Goal: Transaction & Acquisition: Obtain resource

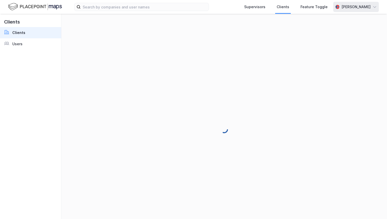
click at [363, 8] on div "[PERSON_NAME]" at bounding box center [355, 7] width 29 height 6
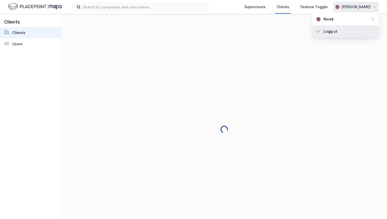
click at [352, 27] on div "Logg ut" at bounding box center [345, 31] width 67 height 12
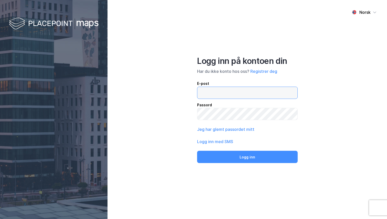
click at [222, 91] on input "email" at bounding box center [247, 93] width 100 height 12
type input "[PERSON_NAME][EMAIL_ADDRESS][DOMAIN_NAME]"
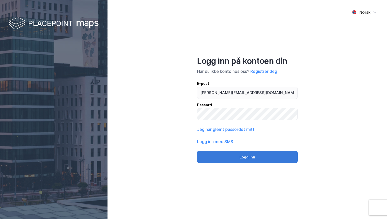
click at [239, 154] on button "Logg inn" at bounding box center [247, 157] width 101 height 12
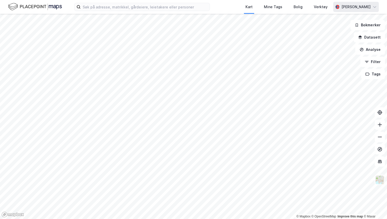
click at [358, 4] on div "[PERSON_NAME]" at bounding box center [355, 7] width 29 height 6
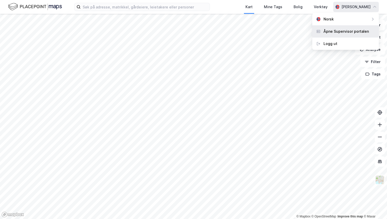
click at [349, 31] on div "Åpne Supervisor portalen" at bounding box center [345, 31] width 45 height 6
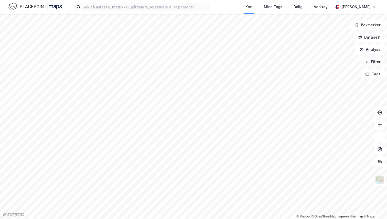
click at [374, 63] on button "Filter" at bounding box center [372, 62] width 25 height 10
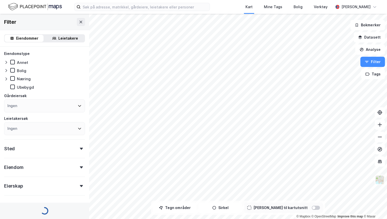
click at [55, 45] on div "Eiendommer Leietakere" at bounding box center [44, 38] width 89 height 16
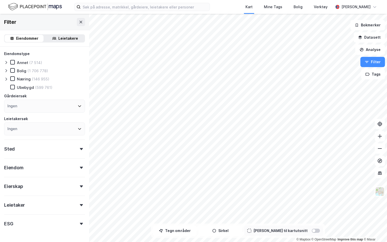
click at [76, 21] on div "Filter" at bounding box center [44, 22] width 89 height 16
click at [80, 22] on icon at bounding box center [81, 22] width 4 height 4
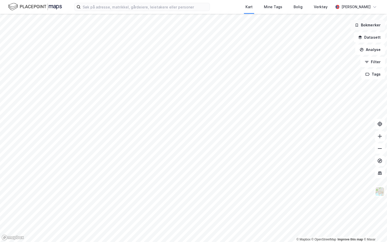
click at [366, 27] on button "Bokmerker" at bounding box center [367, 25] width 35 height 10
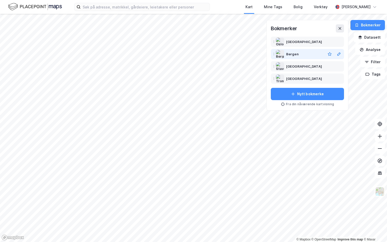
click at [301, 55] on div "Bergen" at bounding box center [304, 54] width 37 height 6
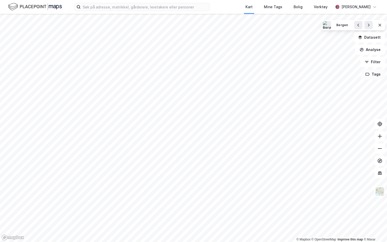
click at [372, 73] on button "Tags" at bounding box center [373, 74] width 24 height 10
click at [365, 26] on button at bounding box center [368, 25] width 8 height 8
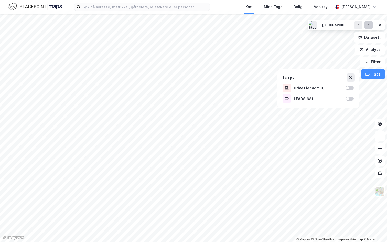
click at [368, 26] on icon at bounding box center [368, 25] width 4 height 4
click at [352, 78] on icon at bounding box center [350, 77] width 4 height 4
click at [373, 34] on button "Datasett" at bounding box center [369, 37] width 31 height 10
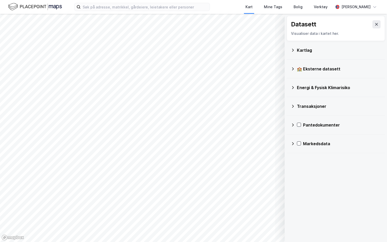
click at [308, 48] on div "Kartlag" at bounding box center [339, 50] width 84 height 6
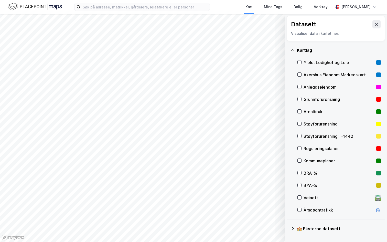
click at [318, 65] on div "Yield, Ledighet og Leie" at bounding box center [338, 62] width 83 height 12
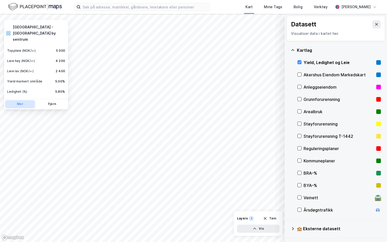
click at [21, 100] on button "Mer" at bounding box center [20, 104] width 30 height 8
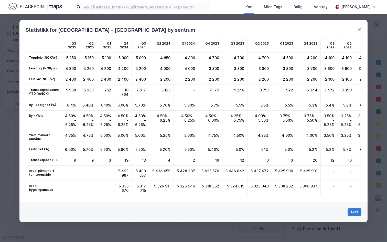
click at [355, 213] on button "Lukk" at bounding box center [354, 212] width 14 height 8
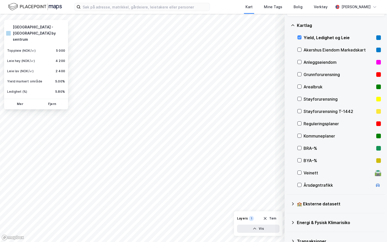
scroll to position [30, 0]
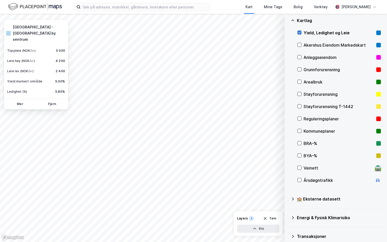
click at [300, 34] on icon at bounding box center [300, 33] width 4 height 4
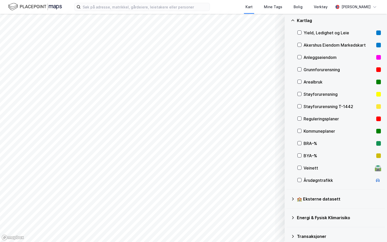
click at [313, 46] on div "Akershus Eiendom Markedskart" at bounding box center [338, 45] width 71 height 6
click at [299, 46] on icon at bounding box center [300, 45] width 4 height 4
click at [300, 46] on icon at bounding box center [300, 45] width 4 height 4
click at [306, 43] on div "Akershus Eiendom Markedskart" at bounding box center [338, 45] width 71 height 6
click at [300, 83] on icon at bounding box center [300, 82] width 4 height 4
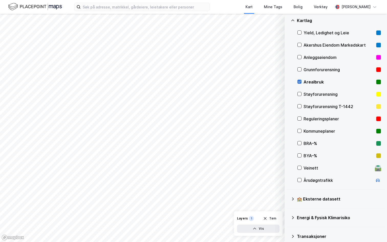
click at [300, 83] on icon at bounding box center [300, 82] width 4 height 4
click at [319, 105] on div "Støyforurensning T-1442" at bounding box center [338, 106] width 71 height 6
click at [310, 107] on div "Støyforurensning T-1442" at bounding box center [338, 106] width 71 height 6
click at [303, 93] on div "Støyforurensning" at bounding box center [338, 94] width 83 height 12
click at [303, 91] on div "Støyforurensning" at bounding box center [338, 94] width 83 height 12
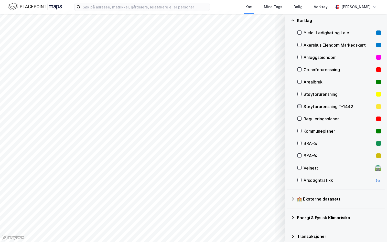
click at [301, 107] on icon at bounding box center [300, 106] width 4 height 4
click at [312, 107] on div "Støyforurensning T-1442" at bounding box center [338, 106] width 71 height 6
click at [299, 107] on icon at bounding box center [300, 106] width 4 height 4
click at [302, 119] on div "Reguleringsplaner" at bounding box center [338, 119] width 83 height 12
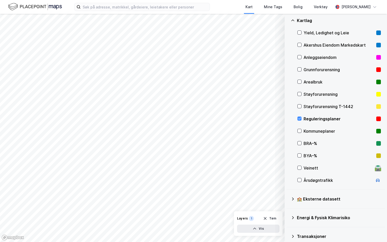
click at [302, 119] on div "Reguleringsplaner" at bounding box center [338, 119] width 83 height 12
click at [300, 131] on icon at bounding box center [300, 131] width 4 height 4
click at [299, 168] on icon at bounding box center [299, 168] width 3 height 2
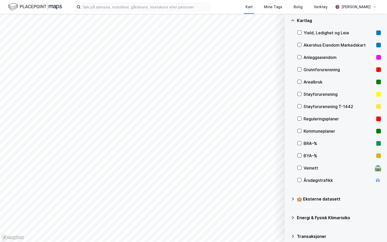
click at [300, 176] on div "Årsdøgntrafikk" at bounding box center [338, 180] width 83 height 12
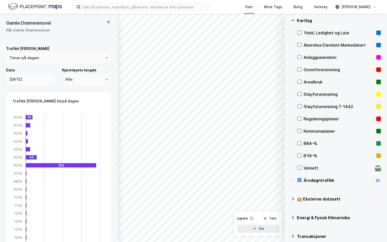
click at [108, 22] on icon at bounding box center [108, 22] width 4 height 4
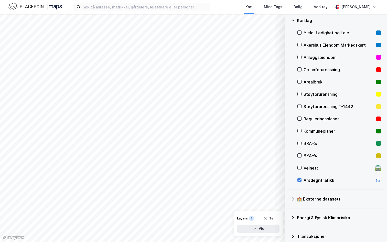
click at [300, 182] on icon at bounding box center [300, 180] width 4 height 4
click at [307, 82] on div "Arealbruk" at bounding box center [338, 82] width 71 height 6
click at [298, 85] on div "Arealbruk" at bounding box center [338, 82] width 83 height 12
click at [301, 118] on div at bounding box center [299, 118] width 4 height 4
click at [305, 120] on div "Reguleringsplaner" at bounding box center [338, 119] width 71 height 6
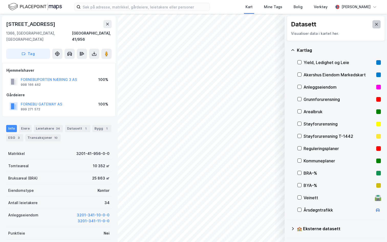
click at [376, 25] on icon at bounding box center [376, 24] width 4 height 4
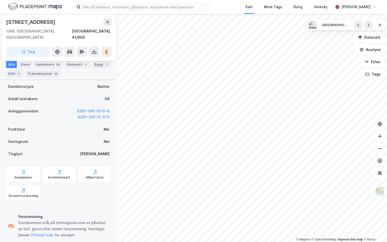
scroll to position [106, 0]
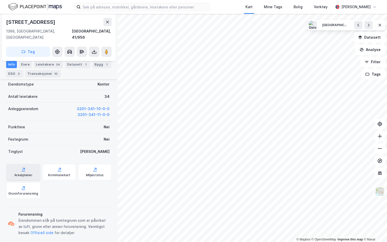
click at [27, 173] on div "Arealplaner" at bounding box center [23, 175] width 18 height 4
click at [106, 21] on icon at bounding box center [107, 22] width 4 height 4
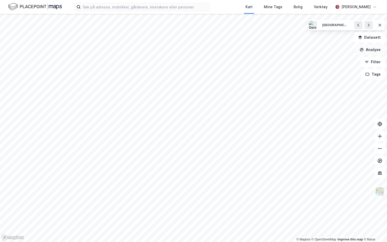
click at [367, 50] on button "Analyse" at bounding box center [370, 50] width 30 height 10
click at [317, 64] on div "Tegn område" at bounding box center [322, 60] width 59 height 8
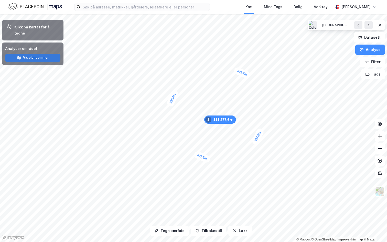
click at [17, 56] on icon "button" at bounding box center [19, 58] width 4 height 4
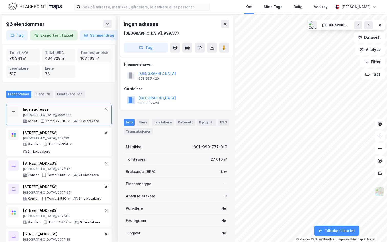
scroll to position [106, 0]
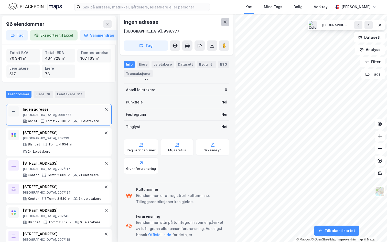
click at [224, 22] on icon at bounding box center [225, 22] width 4 height 4
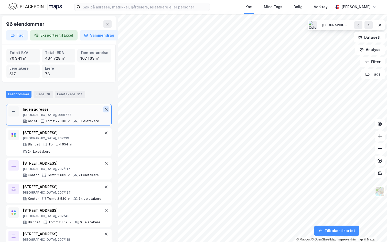
click at [107, 107] on icon at bounding box center [106, 109] width 4 height 4
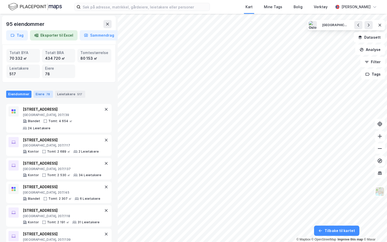
click at [43, 96] on div "Eiere 78" at bounding box center [43, 94] width 19 height 7
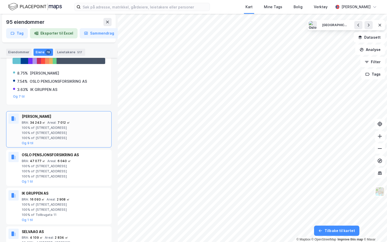
scroll to position [72, 0]
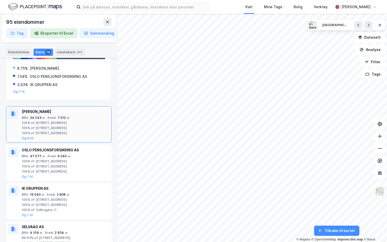
click at [73, 128] on div "100% of Dronningens gate 21" at bounding box center [65, 128] width 87 height 4
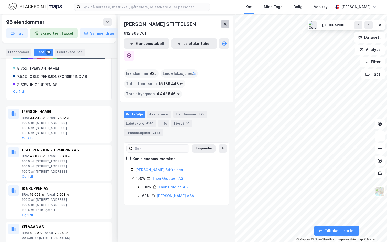
click at [225, 25] on icon at bounding box center [225, 24] width 4 height 4
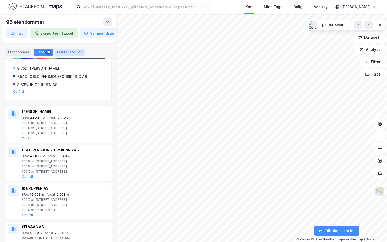
click at [76, 51] on div "517" at bounding box center [79, 52] width 7 height 5
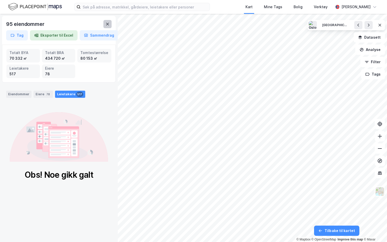
click at [107, 23] on icon at bounding box center [107, 24] width 3 height 3
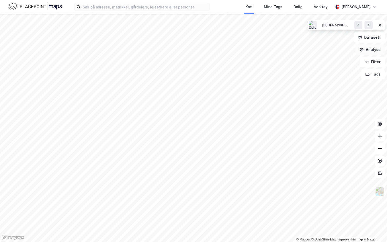
click at [367, 52] on button "Analyse" at bounding box center [370, 50] width 30 height 10
click at [367, 51] on button "Analyse" at bounding box center [370, 50] width 30 height 10
click at [379, 193] on img at bounding box center [380, 191] width 10 height 10
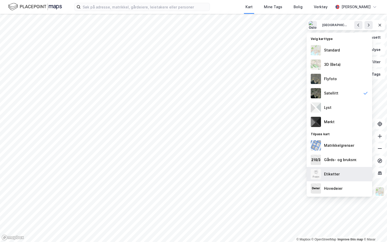
click at [347, 173] on div "Etiketter" at bounding box center [338, 174] width 65 height 14
click at [381, 191] on img at bounding box center [380, 191] width 10 height 10
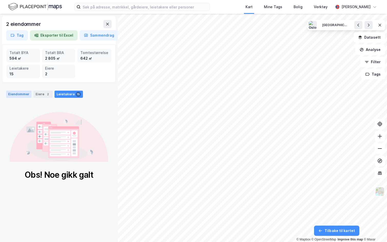
click at [24, 94] on div "Eiendommer" at bounding box center [18, 94] width 25 height 7
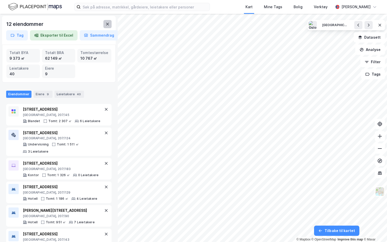
click at [109, 25] on button at bounding box center [107, 24] width 8 height 8
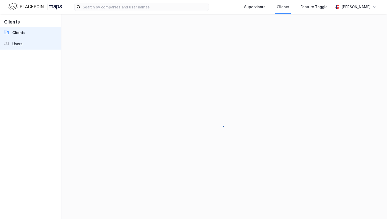
click at [25, 46] on link "Users" at bounding box center [30, 43] width 61 height 11
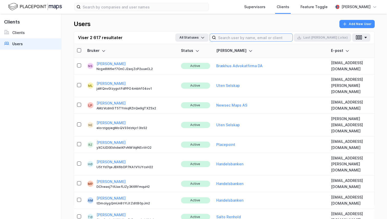
click at [260, 37] on input at bounding box center [254, 38] width 76 height 8
click at [188, 25] on div "Users Add New User" at bounding box center [224, 25] width 301 height 11
click at [366, 41] on button "button" at bounding box center [361, 38] width 18 height 8
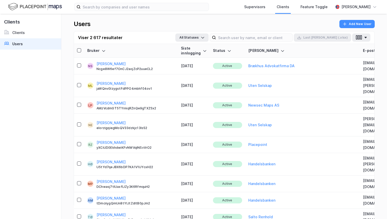
click at [170, 20] on div "Users Add New User" at bounding box center [224, 25] width 301 height 11
click at [250, 43] on div "Viser 2 617 resultater All Statuses Last ned (.xlsx)" at bounding box center [224, 37] width 300 height 13
click at [249, 38] on input at bounding box center [254, 38] width 76 height 8
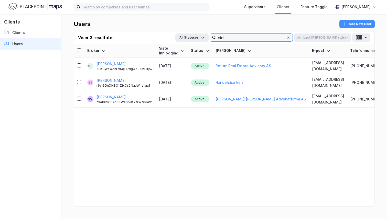
type input "siri"
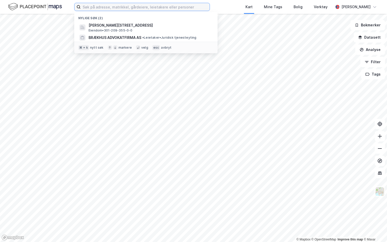
click at [125, 8] on input at bounding box center [145, 7] width 129 height 8
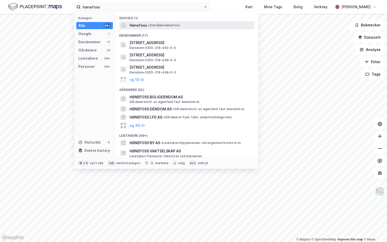
click at [143, 27] on span "Hønefoss" at bounding box center [138, 25] width 18 height 6
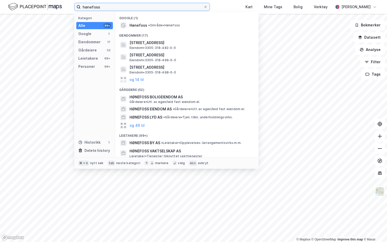
click at [121, 7] on input "hønefoss" at bounding box center [142, 7] width 123 height 8
click at [224, 7] on div "hønefoss Kategori Alle 99+ Google 1 Eiendommer 17 Gårdeiere 52 Leietakere 99+ P…" at bounding box center [193, 7] width 387 height 14
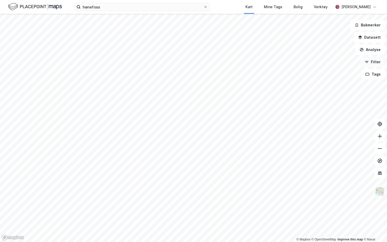
click at [366, 63] on icon "button" at bounding box center [367, 62] width 4 height 4
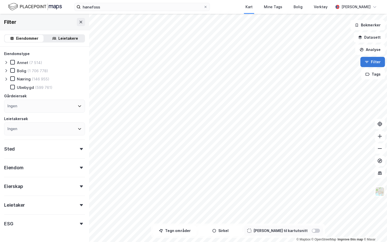
click at [372, 60] on button "Filter" at bounding box center [372, 62] width 25 height 10
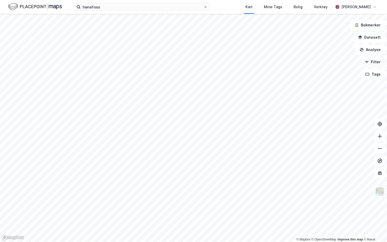
click at [370, 61] on button "Filter" at bounding box center [372, 62] width 25 height 10
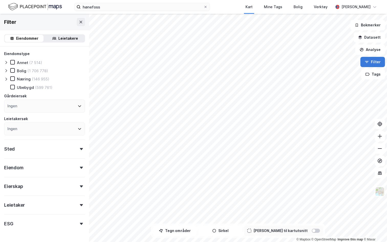
click at [372, 61] on button "Filter" at bounding box center [372, 62] width 25 height 10
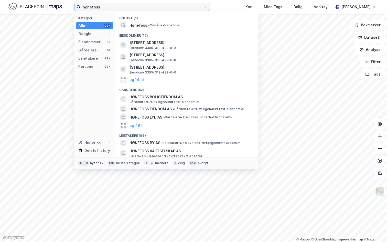
click at [113, 5] on input "hønefoss" at bounding box center [142, 7] width 123 height 8
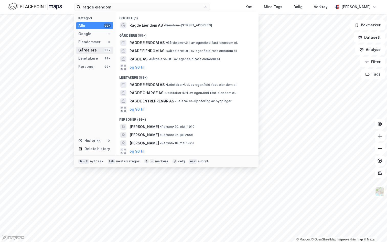
click at [96, 49] on div "Gårdeiere 99+" at bounding box center [94, 50] width 37 height 7
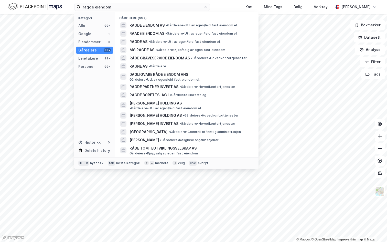
click at [99, 12] on div "ragde eiendom Kategori Alle 99+ Google 1 Eiendommer 0 Gårdeiere 99+ Leietakere …" at bounding box center [193, 7] width 387 height 14
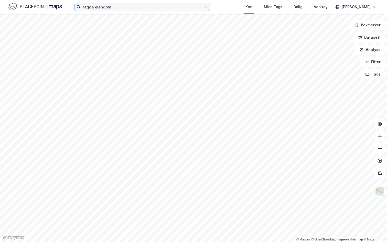
click at [99, 7] on input "ragde eiendom" at bounding box center [142, 7] width 123 height 8
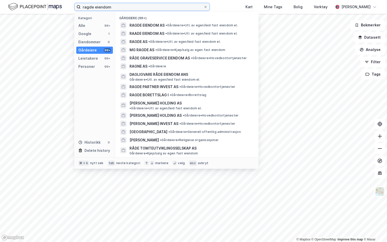
click at [99, 7] on input "ragde eiendom" at bounding box center [142, 7] width 123 height 8
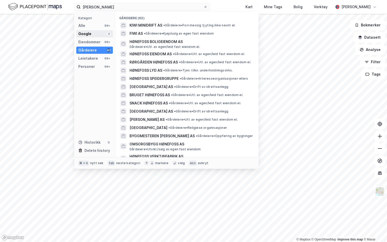
click at [92, 33] on div "Google 2" at bounding box center [94, 33] width 37 height 7
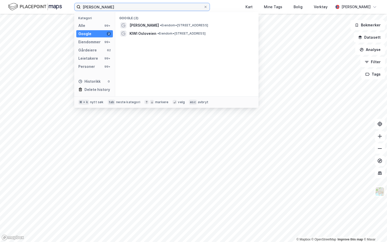
click at [129, 7] on input "kiwi hønefoss" at bounding box center [142, 7] width 123 height 8
type input "ragde eiendom"
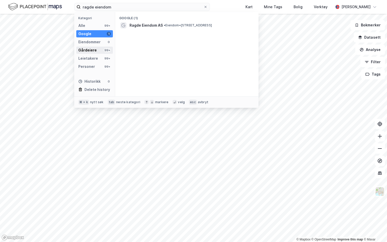
click at [90, 49] on div "Gårdeiere" at bounding box center [87, 50] width 18 height 6
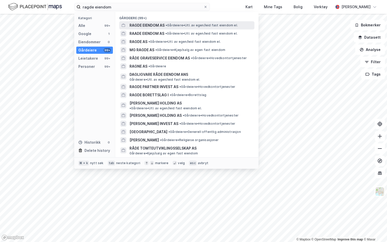
click at [143, 25] on span "RAGDE EIENDOM AS" at bounding box center [146, 25] width 35 height 6
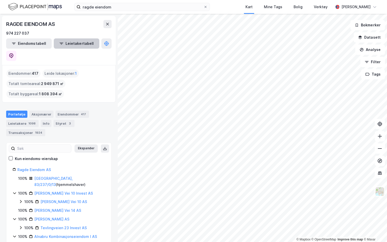
click at [67, 45] on button "Leietakertabell" at bounding box center [77, 43] width 46 height 10
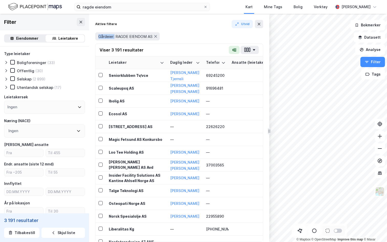
drag, startPoint x: 115, startPoint y: 37, endPoint x: 142, endPoint y: 29, distance: 28.1
click at [142, 29] on div "Gårdeier: RAGDE EIENDOM AS" at bounding box center [179, 36] width 168 height 14
click at [142, 23] on div "Aktive filtere Utvid" at bounding box center [179, 24] width 168 height 8
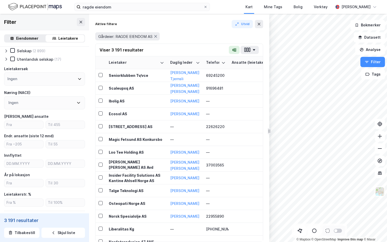
scroll to position [30, 0]
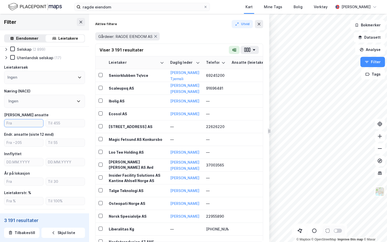
click at [26, 121] on input "number" at bounding box center [23, 123] width 39 height 8
type input "10"
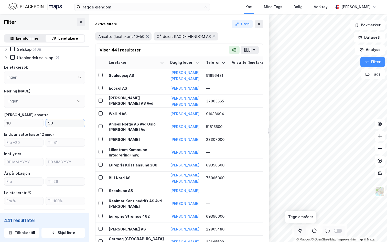
type input "50"
click at [300, 229] on icon at bounding box center [299, 230] width 5 height 5
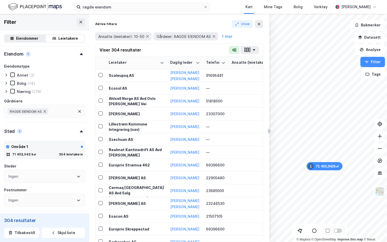
scroll to position [170, 0]
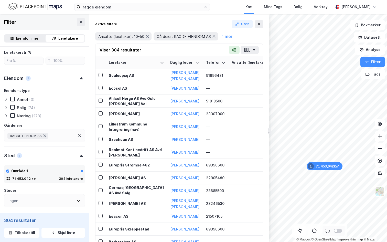
click at [10, 116] on div at bounding box center [7, 115] width 6 height 5
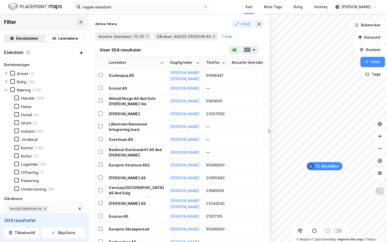
scroll to position [214, 0]
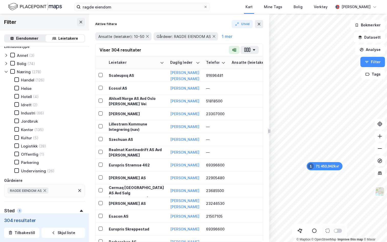
click at [14, 127] on div "Kontor (135)" at bounding box center [26, 129] width 36 height 5
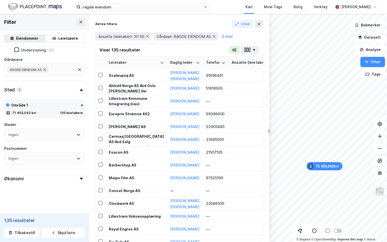
click at [32, 179] on div "Økonomi" at bounding box center [44, 176] width 81 height 15
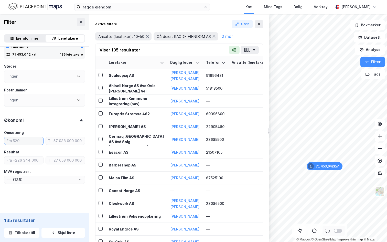
click at [31, 139] on input "number" at bounding box center [23, 141] width 39 height 8
type input "10000"
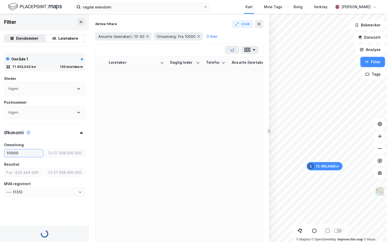
type input "--- (127)"
type input "1000000"
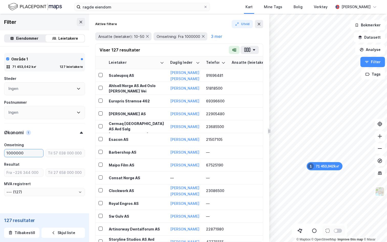
type input "--- (126)"
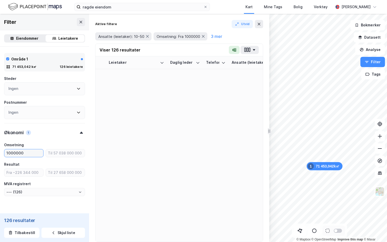
scroll to position [393, 0]
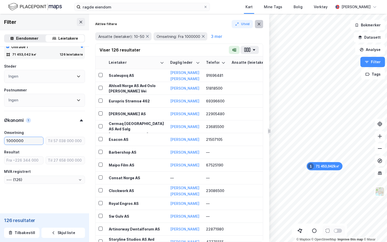
type input "1000000"
click at [262, 23] on button at bounding box center [259, 24] width 8 height 8
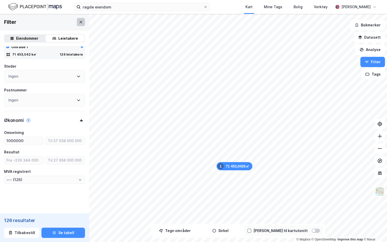
click at [81, 24] on button at bounding box center [81, 22] width 8 height 8
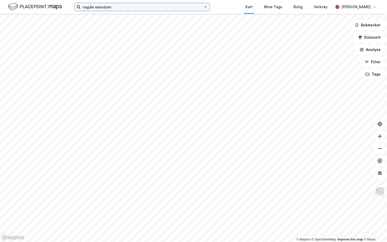
click at [101, 5] on input "ragde eiendom" at bounding box center [142, 7] width 123 height 8
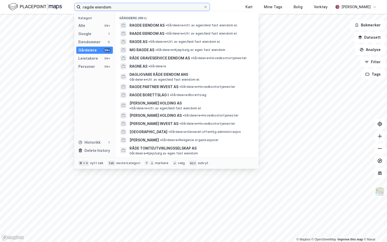
click at [101, 5] on input "ragde eiendom" at bounding box center [142, 7] width 123 height 8
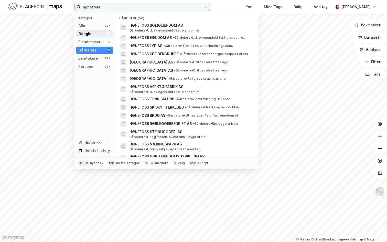
type input "hønefoss"
click at [92, 36] on div "Google 1" at bounding box center [94, 33] width 37 height 7
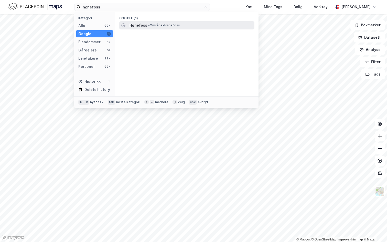
click at [145, 27] on span "Hønefoss" at bounding box center [138, 25] width 18 height 6
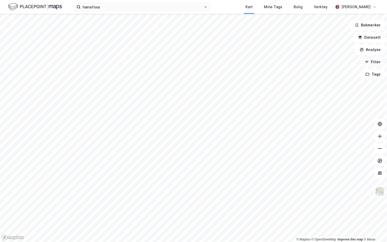
click at [382, 60] on button "Filter" at bounding box center [372, 62] width 25 height 10
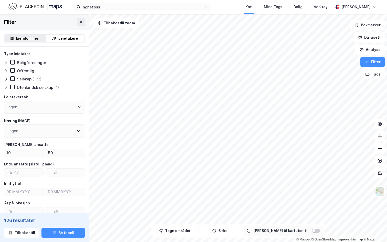
click at [20, 35] on div "Eiendommer" at bounding box center [27, 38] width 22 height 6
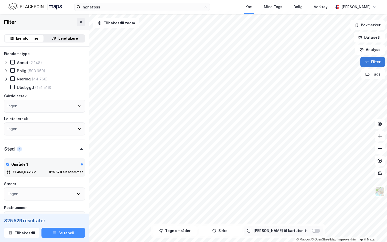
click at [374, 63] on button "Filter" at bounding box center [372, 62] width 25 height 10
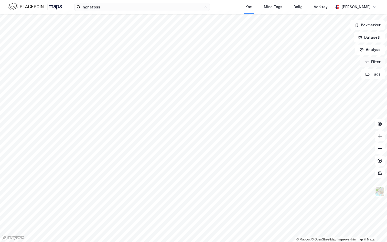
click at [374, 63] on button "Filter" at bounding box center [372, 62] width 25 height 10
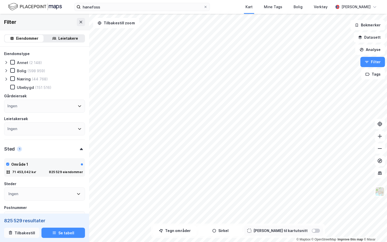
click at [26, 233] on button "Tilbakestill" at bounding box center [21, 232] width 35 height 10
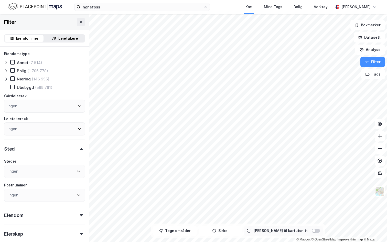
click at [68, 37] on div "Leietakere" at bounding box center [68, 38] width 20 height 6
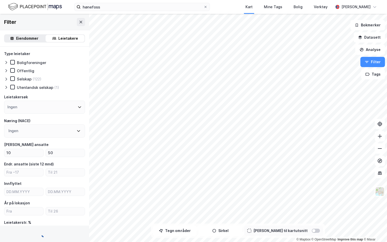
type input "--- (141)"
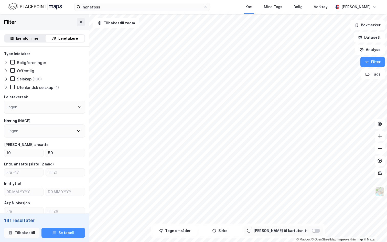
click at [23, 231] on button "Tilbakestill" at bounding box center [21, 232] width 35 height 10
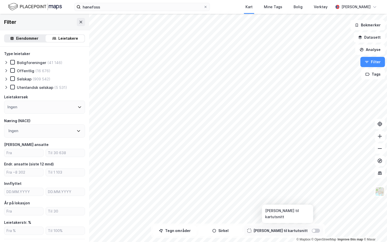
click at [312, 230] on div at bounding box center [313, 230] width 3 height 3
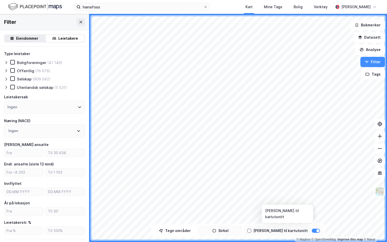
type input "--- (2 200)"
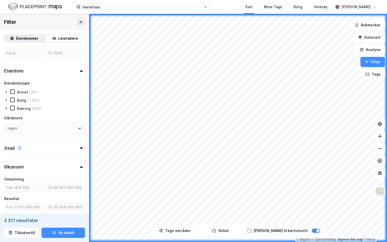
click at [40, 150] on div "Sted 1" at bounding box center [44, 146] width 81 height 15
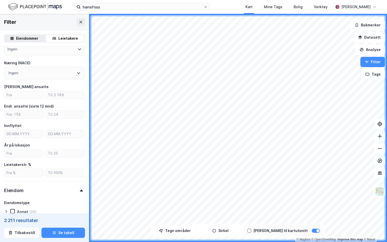
scroll to position [47, 0]
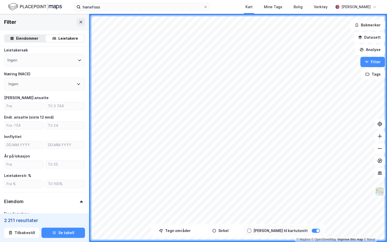
click at [29, 112] on div "Type leietaker Boligforeninger (59) Offentlig (49) Selskap (1 788) Utenlandsk s…" at bounding box center [44, 206] width 81 height 404
click at [29, 109] on label at bounding box center [23, 106] width 39 height 8
click at [29, 109] on input "number" at bounding box center [23, 106] width 39 height 8
type input "1"
type input "--- (577)"
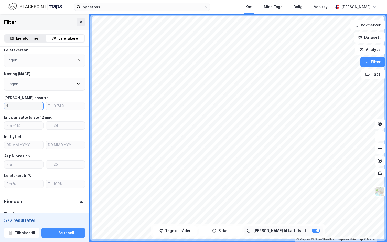
type input "1"
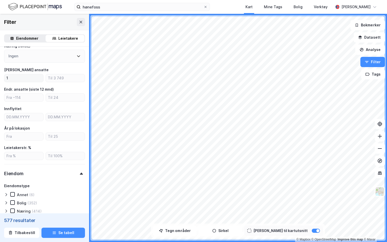
scroll to position [74, 0]
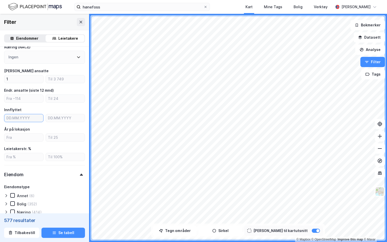
type input "DD.MM.YYYY"
click at [26, 120] on input "DD.MM.YYYY" at bounding box center [23, 118] width 39 height 8
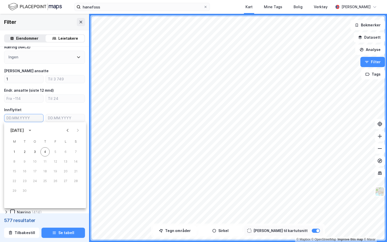
type input "DD.MM.YYYY"
click at [32, 119] on input "DD.MM.YYYY" at bounding box center [23, 118] width 39 height 8
type input "DD.MM.YYYY"
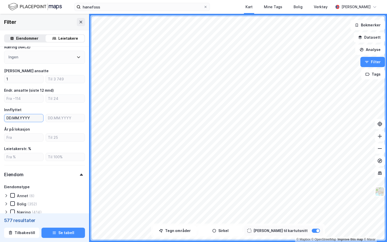
click at [35, 110] on div "Innflyttet" at bounding box center [44, 110] width 81 height 6
click at [25, 134] on input "number" at bounding box center [23, 138] width 39 height 8
type input "2"
type input "--- (487)"
type input "2"
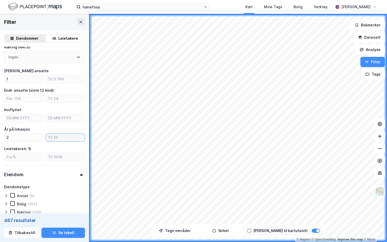
click at [53, 139] on input "number" at bounding box center [65, 138] width 39 height 8
type input "10"
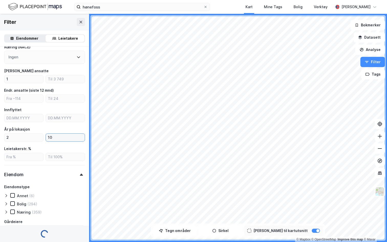
type input "--- (343)"
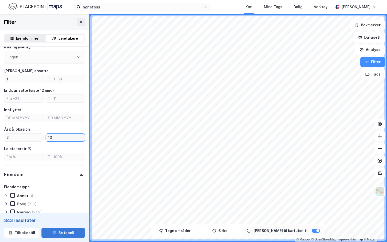
type input "10"
click at [63, 234] on button "Se tabell" at bounding box center [62, 232] width 43 height 10
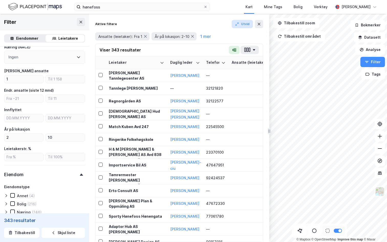
click at [246, 27] on button "Utvid" at bounding box center [242, 24] width 21 height 8
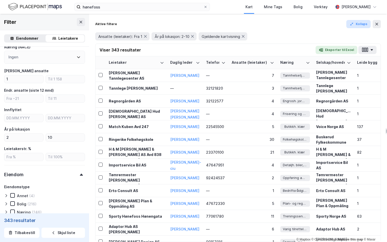
click at [359, 23] on button "Kollaps" at bounding box center [358, 24] width 24 height 8
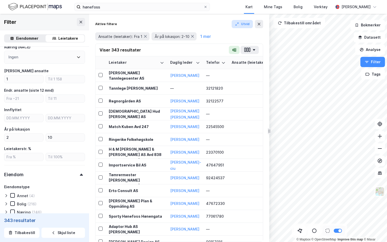
click at [243, 26] on button "Utvid" at bounding box center [242, 24] width 21 height 8
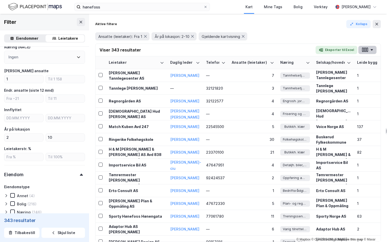
click at [368, 49] on button "button" at bounding box center [367, 50] width 18 height 8
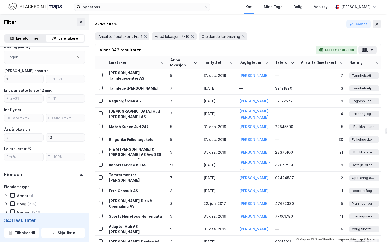
click at [288, 31] on div "Ansatte (leietaker): Fra 1 År på lokasjon: 2-10 Gjeldende kartvisning" at bounding box center [238, 36] width 286 height 14
click at [373, 52] on button "button" at bounding box center [367, 50] width 18 height 8
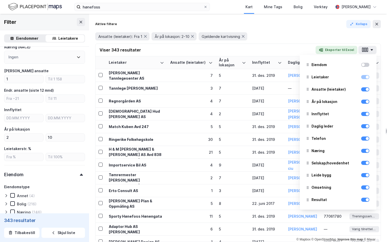
click at [271, 24] on div "Aktive filtere Kollaps" at bounding box center [238, 24] width 286 height 8
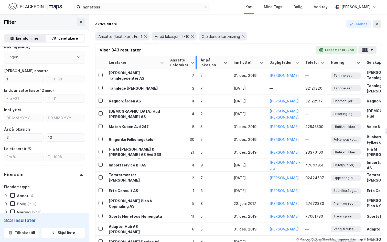
drag, startPoint x: 214, startPoint y: 61, endPoint x: 195, endPoint y: 63, distance: 18.5
click at [195, 63] on div at bounding box center [195, 62] width 1 height 13
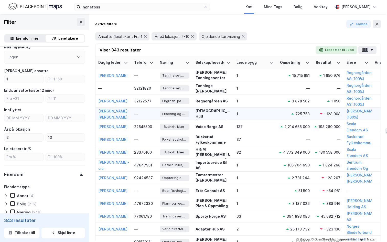
scroll to position [11, 171]
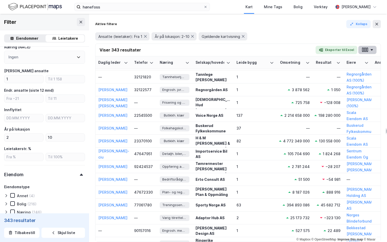
click at [367, 52] on icon "button" at bounding box center [367, 50] width 2 height 4
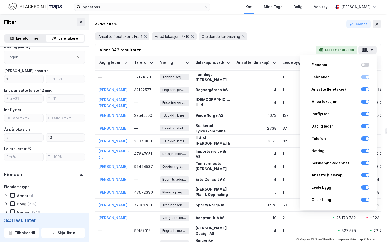
scroll to position [12, 0]
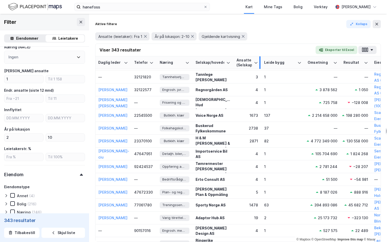
drag, startPoint x: 278, startPoint y: 61, endPoint x: 260, endPoint y: 63, distance: 18.3
click at [260, 63] on div at bounding box center [259, 62] width 1 height 13
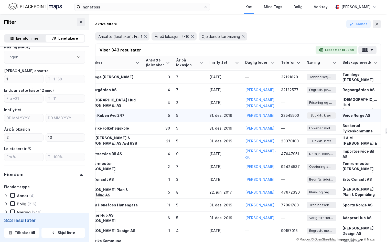
scroll to position [11, 0]
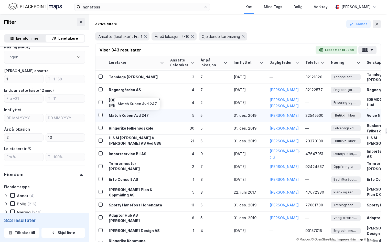
click at [142, 116] on div "Match Kuben Avd 247" at bounding box center [136, 115] width 55 height 5
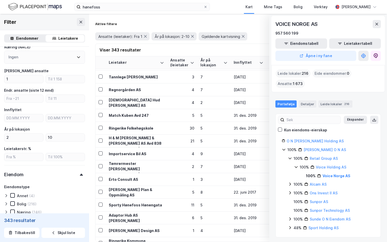
scroll to position [2, 0]
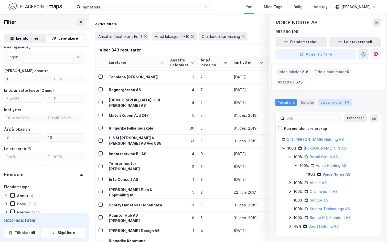
click at [335, 102] on div "Leide lokaler 216" at bounding box center [335, 102] width 34 height 7
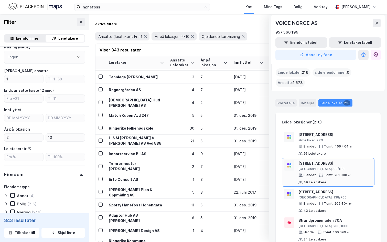
scroll to position [0, 0]
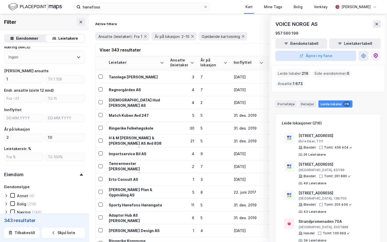
click at [309, 56] on button "Åpne i ny fane" at bounding box center [315, 56] width 81 height 10
click at [376, 20] on div "VOICE NORGE AS 957 560 199 Eiendomstabell Leietakertabell Åpne i ny fane" at bounding box center [328, 40] width 114 height 49
click at [378, 22] on icon at bounding box center [377, 24] width 4 height 4
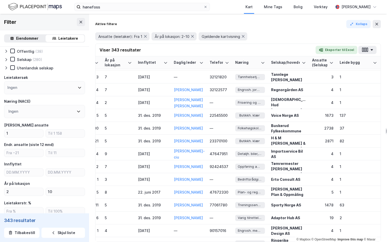
scroll to position [13, 0]
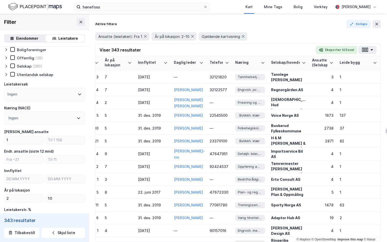
click at [34, 121] on div "Ingen" at bounding box center [44, 118] width 81 height 13
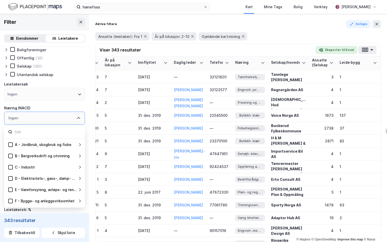
click at [65, 81] on div "Leietakersøk" at bounding box center [44, 84] width 81 height 6
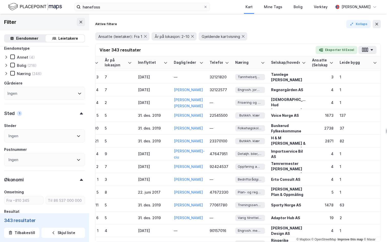
scroll to position [199, 0]
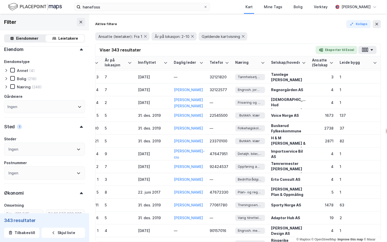
click at [7, 87] on icon at bounding box center [6, 87] width 4 height 4
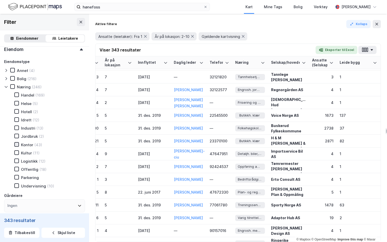
click at [17, 145] on icon at bounding box center [17, 144] width 4 height 4
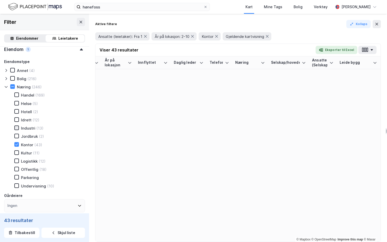
scroll to position [0, 96]
click at [18, 129] on icon at bounding box center [17, 128] width 4 height 4
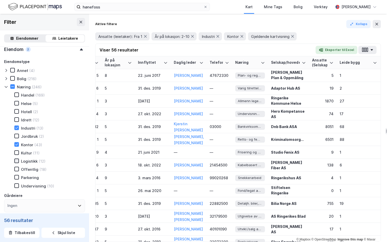
click at [16, 161] on icon at bounding box center [16, 161] width 3 height 2
type input "--- (65)"
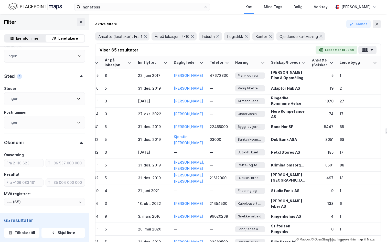
scroll to position [370, 0]
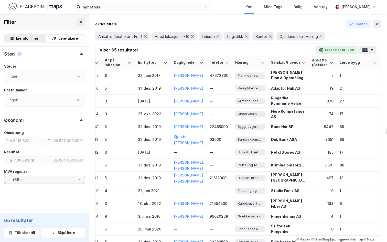
click at [37, 182] on input "--- (65)" at bounding box center [44, 180] width 80 height 8
click at [169, 51] on div "Viser 65 resultater Eksporter til Excel" at bounding box center [237, 50] width 285 height 13
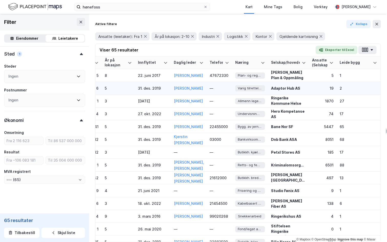
scroll to position [0, 0]
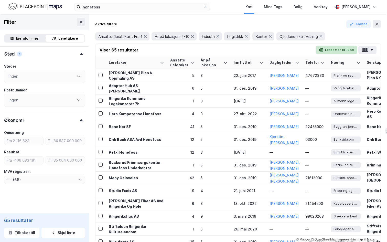
click at [340, 50] on button "Eksporter til Excel" at bounding box center [336, 50] width 42 height 8
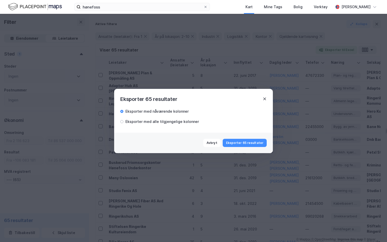
click at [264, 98] on icon at bounding box center [264, 99] width 4 height 4
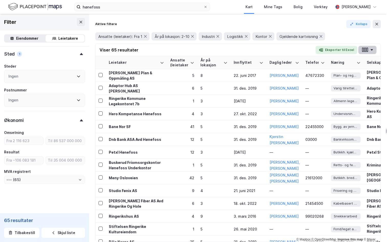
click at [366, 49] on icon "button" at bounding box center [364, 49] width 7 height 5
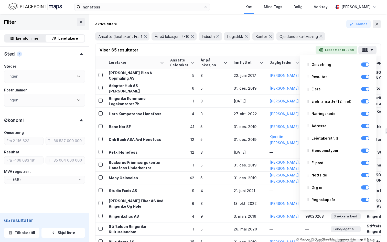
scroll to position [245, 0]
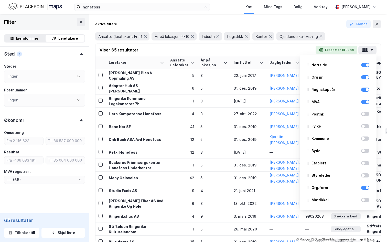
click at [368, 175] on div at bounding box center [365, 175] width 8 height 4
click at [365, 161] on div at bounding box center [365, 163] width 8 height 6
click at [365, 165] on div at bounding box center [365, 163] width 8 height 6
click at [365, 163] on div at bounding box center [365, 163] width 8 height 4
click at [365, 151] on div at bounding box center [365, 151] width 8 height 4
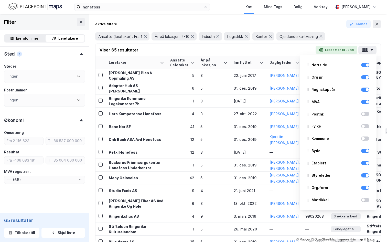
click at [365, 139] on div at bounding box center [365, 138] width 8 height 4
click at [365, 127] on div at bounding box center [365, 126] width 8 height 4
click at [365, 114] on div at bounding box center [365, 114] width 8 height 4
click at [365, 198] on div at bounding box center [365, 200] width 8 height 4
click at [254, 52] on div "Viser 65 resultater Eksporter til Excel Eiendom Leietaker Ansatte (leietaker) Å…" at bounding box center [237, 50] width 285 height 13
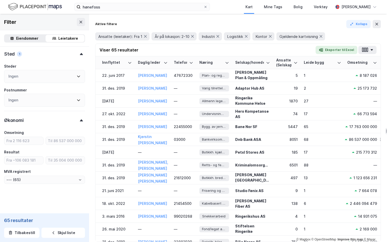
scroll to position [0, 48]
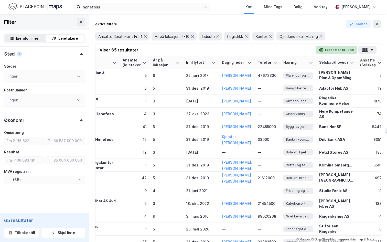
click at [330, 51] on button "Eksporter til Excel" at bounding box center [336, 50] width 42 height 8
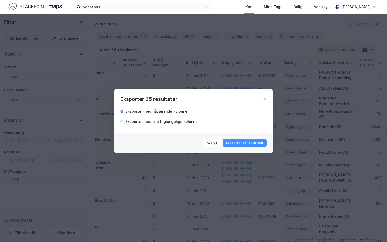
click at [168, 123] on div "Eksporter med alle tilgjengelige kolonner" at bounding box center [161, 121] width 73 height 6
click at [255, 142] on button "Eksporter 65 resultater" at bounding box center [245, 143] width 44 height 8
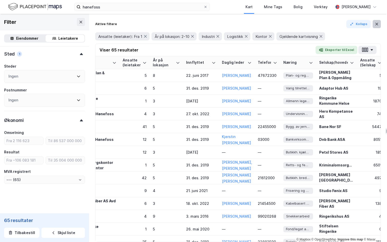
click at [380, 25] on button at bounding box center [376, 24] width 8 height 8
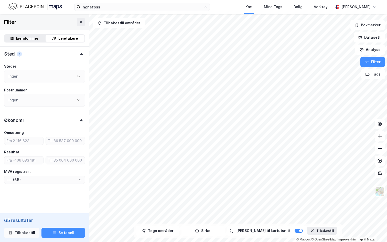
click at [15, 234] on button "Tilbakestill" at bounding box center [21, 232] width 35 height 10
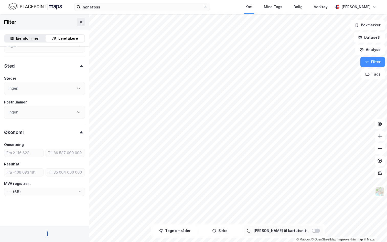
scroll to position [342, 0]
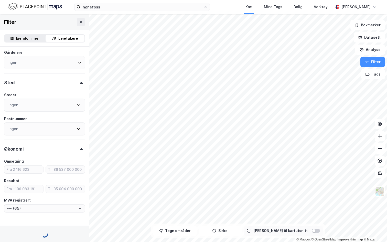
type input "--- (1 101 636)"
click at [25, 37] on div "Eiendommer" at bounding box center [27, 38] width 22 height 6
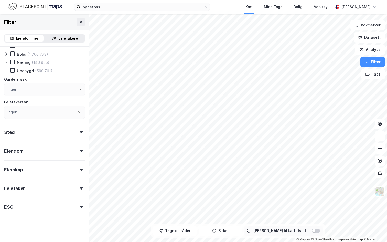
scroll to position [16, 0]
click at [374, 37] on button "Datasett" at bounding box center [369, 37] width 31 height 10
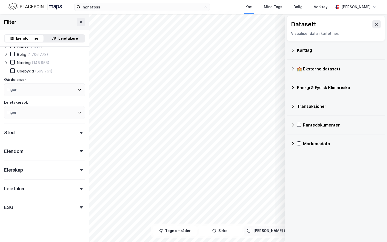
click at [315, 144] on div "Markedsdata" at bounding box center [342, 143] width 78 height 6
click at [315, 157] on div "Arealledighet" at bounding box center [345, 156] width 71 height 6
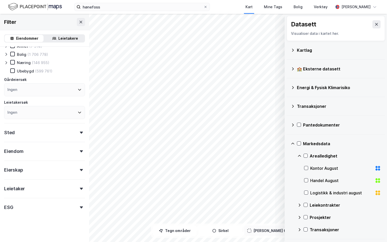
click at [323, 169] on div "Kontor August" at bounding box center [341, 168] width 62 height 6
click at [327, 170] on div "Kontor August" at bounding box center [341, 168] width 62 height 6
click at [380, 24] on div "Datasett Visualiser data i kartet her." at bounding box center [336, 28] width 98 height 25
click at [376, 25] on icon at bounding box center [376, 24] width 4 height 4
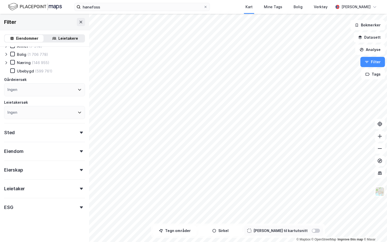
scroll to position [0, 0]
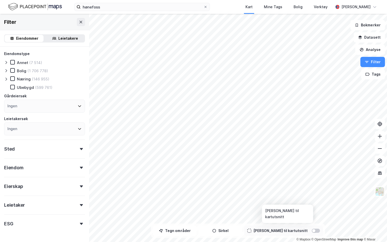
click at [312, 229] on div at bounding box center [316, 230] width 8 height 4
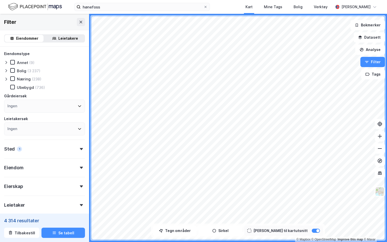
click at [6, 80] on icon at bounding box center [6, 79] width 2 height 3
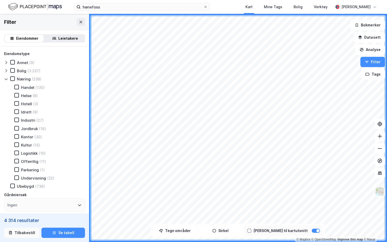
click at [29, 234] on button "Tilbakestill" at bounding box center [21, 232] width 35 height 10
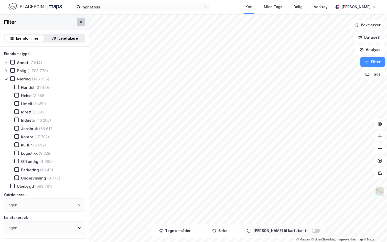
click at [81, 24] on icon at bounding box center [81, 22] width 4 height 4
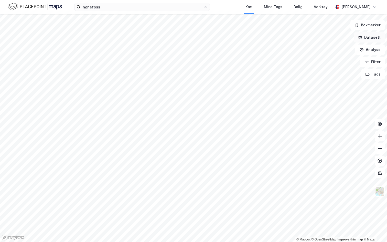
click at [379, 41] on button "Datasett" at bounding box center [369, 37] width 31 height 10
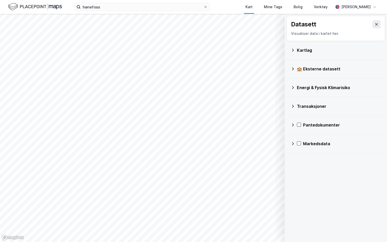
click at [326, 149] on div "Markedsdata" at bounding box center [336, 143] width 90 height 12
click at [301, 157] on icon at bounding box center [299, 156] width 4 height 4
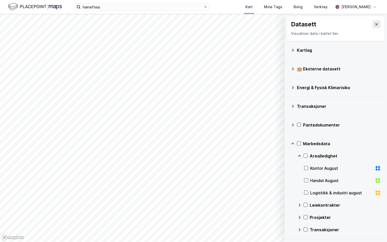
click at [319, 189] on div "Logistikk & industri august" at bounding box center [342, 192] width 77 height 12
click at [309, 166] on div "Kontor August" at bounding box center [342, 168] width 77 height 12
click at [308, 167] on div "Kontor August" at bounding box center [342, 168] width 77 height 12
click at [299, 145] on icon at bounding box center [299, 143] width 4 height 4
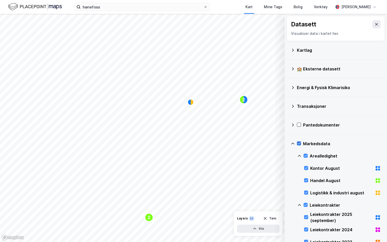
click at [300, 142] on icon at bounding box center [299, 143] width 3 height 2
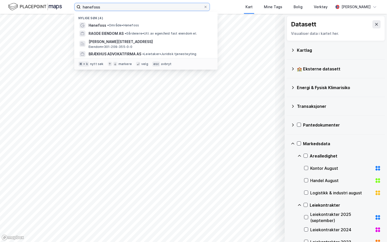
click at [119, 9] on input "hønefoss" at bounding box center [142, 7] width 123 height 8
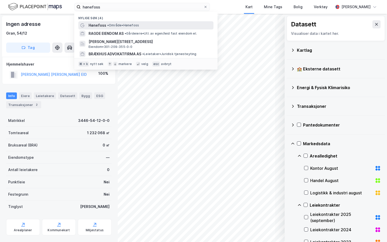
click at [114, 25] on span "• Område • Hønefoss" at bounding box center [123, 25] width 32 height 4
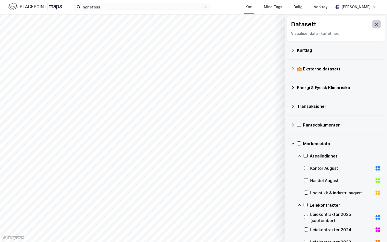
click at [376, 24] on icon at bounding box center [376, 24] width 4 height 4
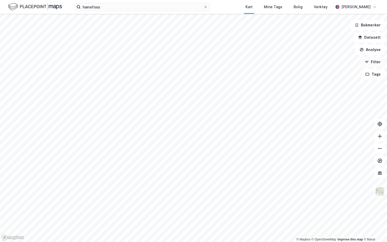
click at [370, 63] on button "Filter" at bounding box center [372, 62] width 25 height 10
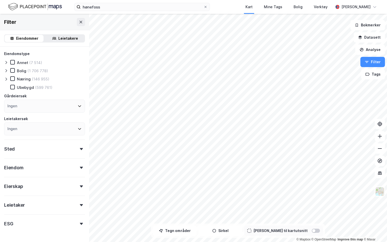
click at [7, 80] on icon at bounding box center [6, 79] width 4 height 4
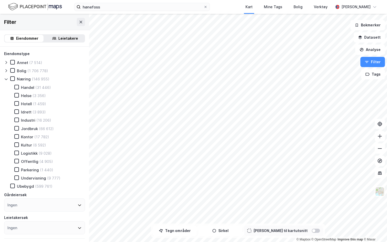
click at [15, 124] on div "Handel (31 446) Helse (3 356) Hotell (1 459) Idrett (3 893) Industri (16 206) J…" at bounding box center [46, 133] width 77 height 96
click at [15, 122] on div "Industri (16 206)" at bounding box center [29, 119] width 43 height 5
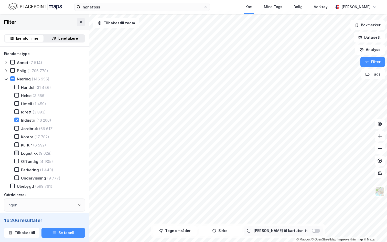
click at [15, 153] on icon at bounding box center [17, 153] width 4 height 4
click at [312, 231] on div at bounding box center [316, 230] width 8 height 4
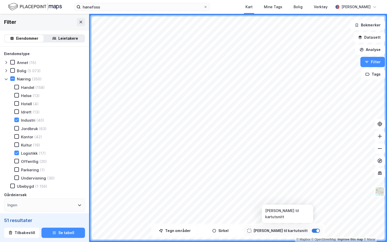
click at [316, 232] on div at bounding box center [317, 230] width 3 height 3
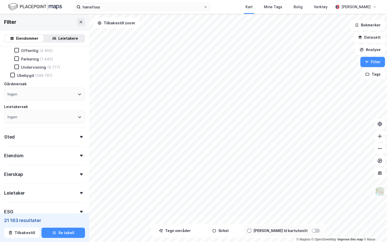
scroll to position [129, 0]
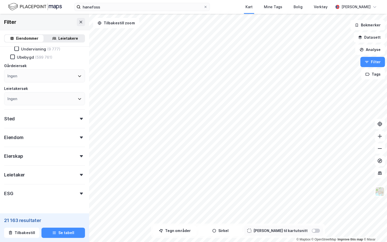
click at [41, 135] on div "Eiendom" at bounding box center [44, 135] width 81 height 15
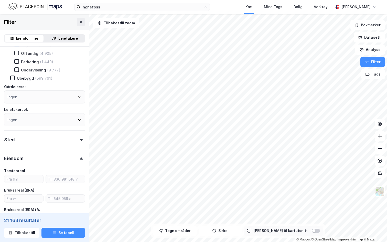
scroll to position [107, 0]
click at [30, 139] on div "Sted" at bounding box center [44, 138] width 81 height 15
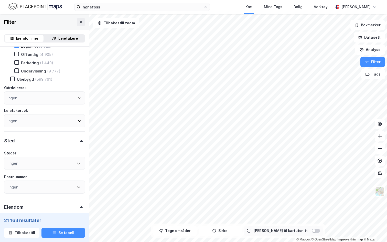
click at [25, 162] on div "Ingen" at bounding box center [44, 163] width 81 height 13
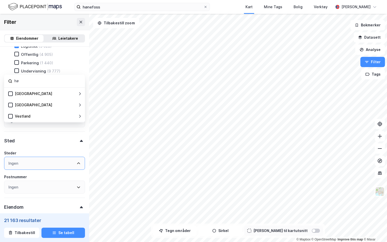
type input "h"
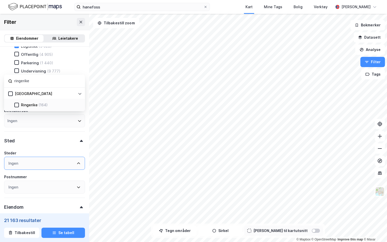
type input "ringerike"
click at [35, 105] on div "Ringerike" at bounding box center [29, 105] width 17 height 6
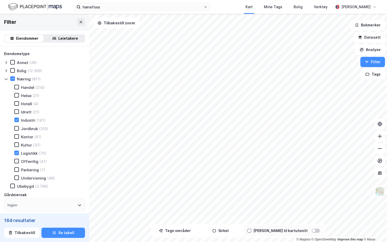
click at [7, 79] on icon at bounding box center [6, 79] width 4 height 4
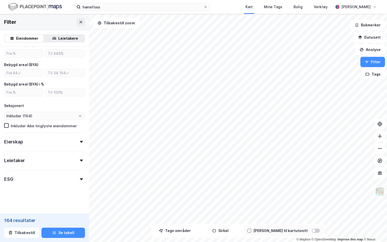
scroll to position [222, 0]
click at [55, 143] on div "Eierskap" at bounding box center [44, 139] width 81 height 15
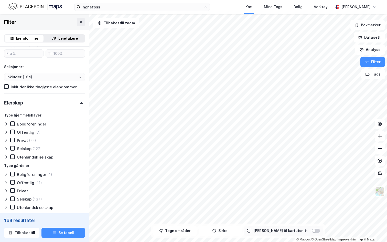
scroll to position [282, 0]
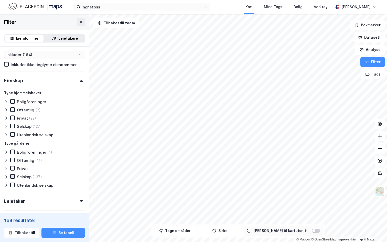
click at [13, 178] on icon at bounding box center [13, 176] width 4 height 4
click at [188, 231] on button "Tegn områder" at bounding box center [174, 230] width 43 height 10
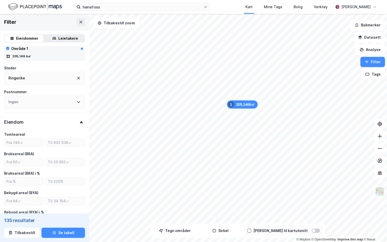
type input "Inkluder (119)"
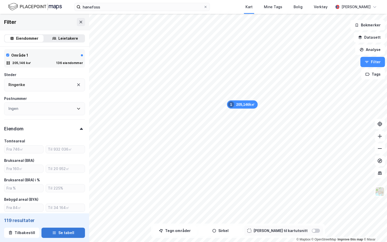
click at [56, 233] on button "Se tabell" at bounding box center [62, 232] width 43 height 10
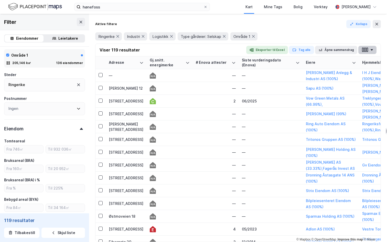
click at [370, 50] on icon "button" at bounding box center [371, 50] width 3 height 2
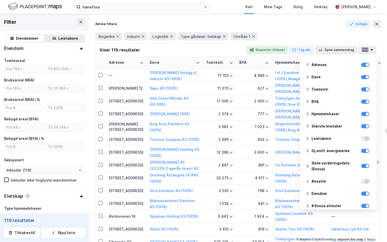
scroll to position [190, 0]
click at [328, 38] on div "Ringerike Industri Logistikk Type gårdeier: Selskap Område 1" at bounding box center [238, 36] width 286 height 8
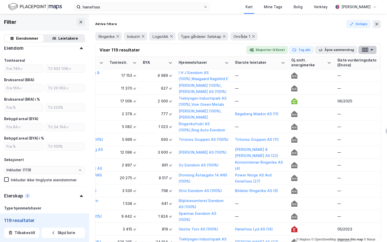
scroll to position [1, 96]
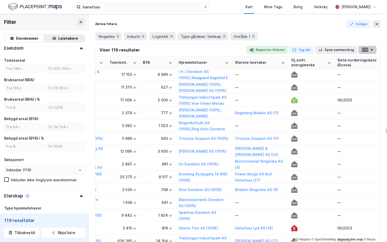
click at [369, 50] on button "button" at bounding box center [367, 50] width 18 height 8
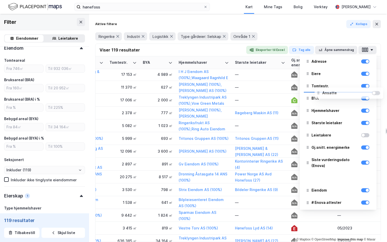
scroll to position [3, 0]
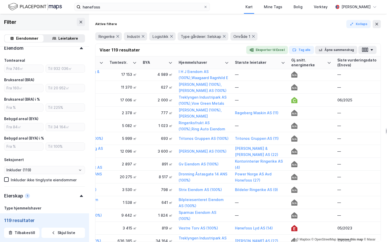
click at [312, 27] on div "Aktive filtere Kollaps" at bounding box center [238, 24] width 286 height 8
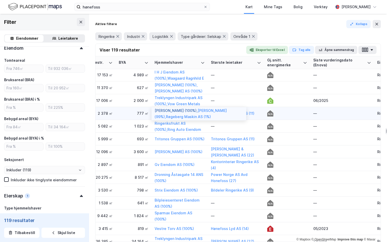
scroll to position [1, 117]
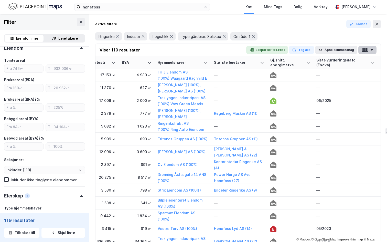
click at [367, 50] on icon "button" at bounding box center [364, 49] width 7 height 5
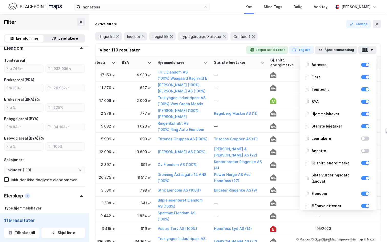
click at [367, 138] on div at bounding box center [365, 138] width 8 height 4
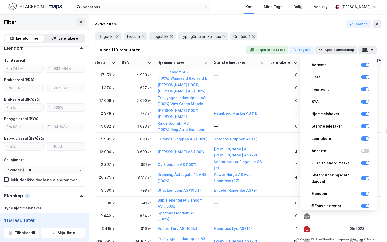
click at [366, 151] on div at bounding box center [365, 151] width 8 height 4
click at [334, 34] on div "Ringerike Industri Logistikk Type gårdeier: Selskap Område 1" at bounding box center [238, 36] width 286 height 8
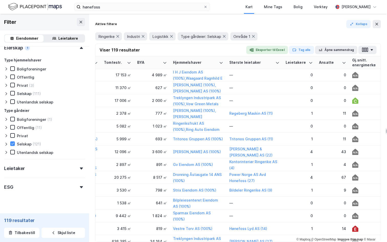
scroll to position [346, 0]
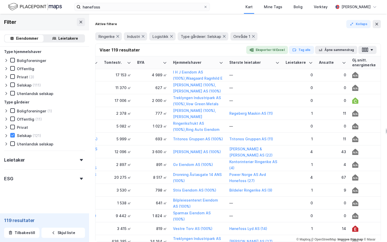
click at [46, 153] on div "Leietaker" at bounding box center [44, 157] width 81 height 15
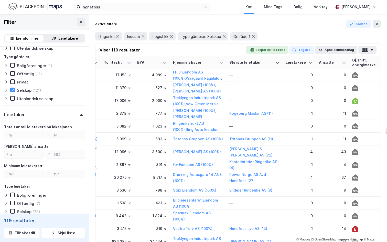
scroll to position [392, 0]
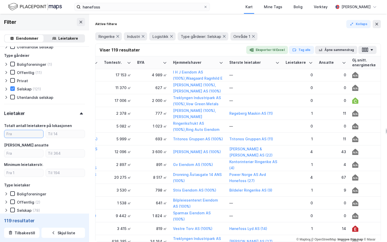
click at [26, 133] on input "number" at bounding box center [23, 134] width 39 height 8
type input "1"
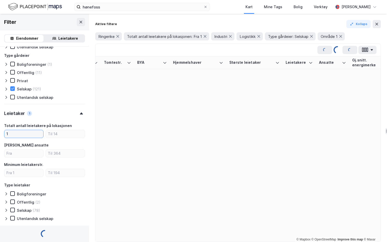
scroll to position [0, 102]
type input "Inkluder (76)"
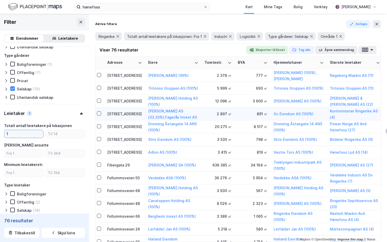
scroll to position [0, 0]
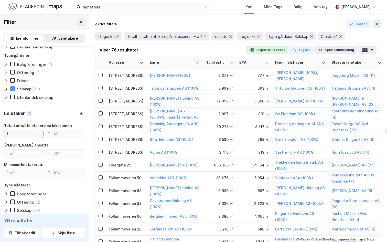
type input "1"
click at [69, 39] on div "Leietakere" at bounding box center [68, 38] width 20 height 6
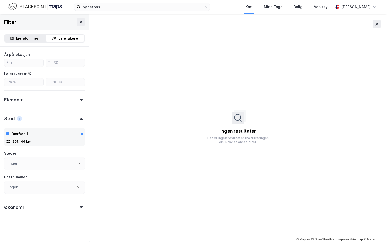
scroll to position [177, 0]
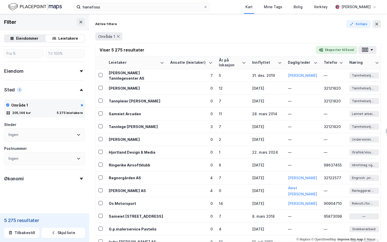
click at [33, 36] on div "Eiendommer" at bounding box center [27, 38] width 22 height 6
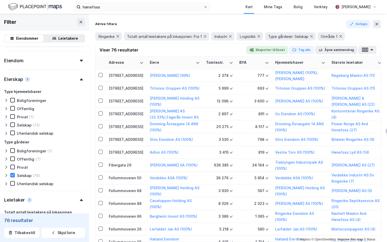
scroll to position [342, 0]
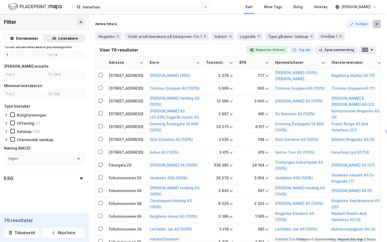
click at [379, 24] on button at bounding box center [376, 24] width 8 height 8
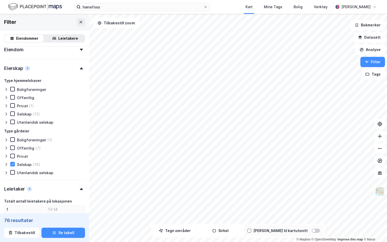
scroll to position [183, 0]
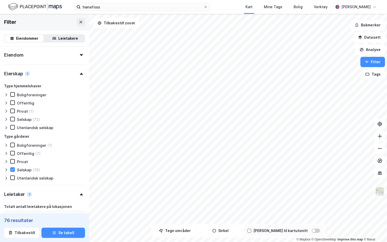
click at [59, 56] on div "Eiendom" at bounding box center [44, 53] width 81 height 15
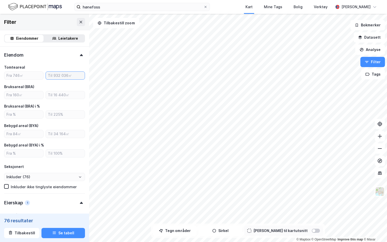
click at [55, 76] on input "number" at bounding box center [65, 76] width 39 height 8
type input "20000"
type input "Inkluder (61)"
type input "20000"
click at [81, 20] on icon at bounding box center [81, 22] width 4 height 4
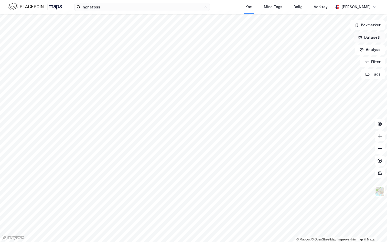
click at [371, 38] on button "Datasett" at bounding box center [369, 37] width 31 height 10
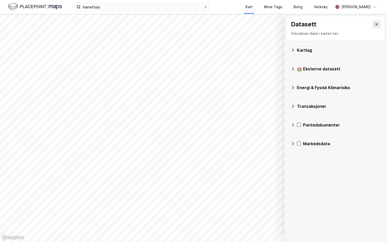
click at [323, 144] on div "Markedsdata" at bounding box center [342, 143] width 78 height 6
click at [300, 156] on icon at bounding box center [299, 156] width 4 height 4
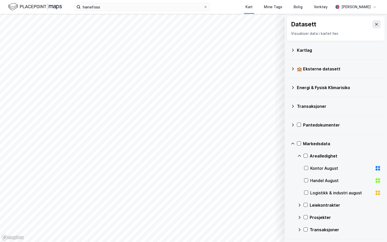
click at [323, 167] on div "Kontor August" at bounding box center [341, 168] width 62 height 6
click at [321, 170] on div "Kontor August" at bounding box center [341, 168] width 62 height 6
click at [293, 145] on icon at bounding box center [293, 143] width 4 height 4
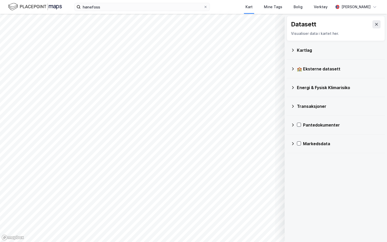
click at [292, 144] on icon at bounding box center [293, 143] width 4 height 4
click at [298, 169] on icon at bounding box center [299, 168] width 4 height 4
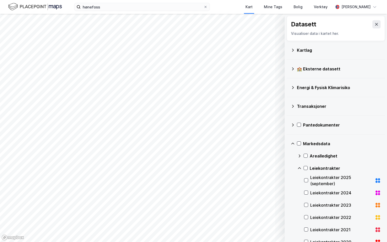
scroll to position [24, 0]
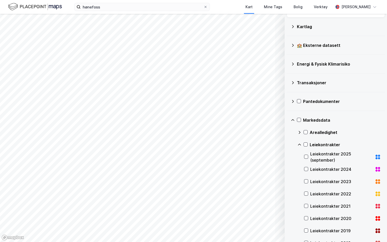
click at [331, 153] on div "Leiekontrakter 2025 (september)" at bounding box center [341, 157] width 62 height 12
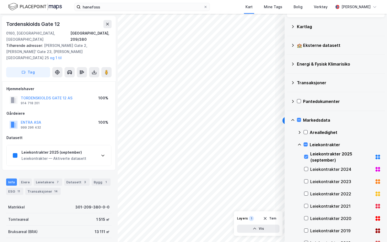
click at [72, 155] on div "Leiekontrakter — Aktiverte datasett" at bounding box center [53, 158] width 65 height 6
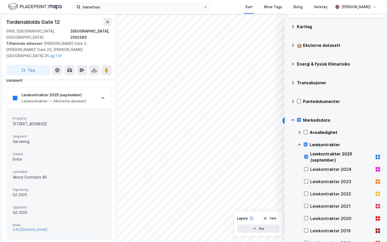
scroll to position [59, 0]
click at [307, 146] on icon at bounding box center [306, 144] width 4 height 4
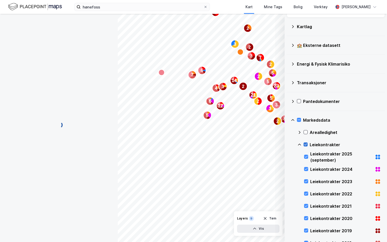
scroll to position [0, 0]
click at [307, 146] on icon at bounding box center [306, 144] width 4 height 4
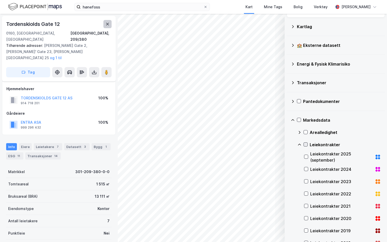
click at [108, 24] on icon at bounding box center [107, 24] width 4 height 4
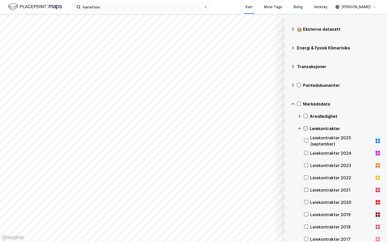
scroll to position [41, 0]
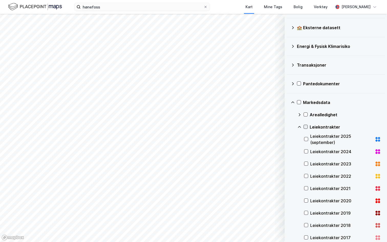
click at [295, 102] on div "Markedsdata" at bounding box center [336, 102] width 90 height 12
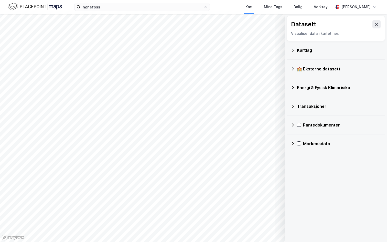
click at [293, 107] on icon at bounding box center [293, 106] width 4 height 4
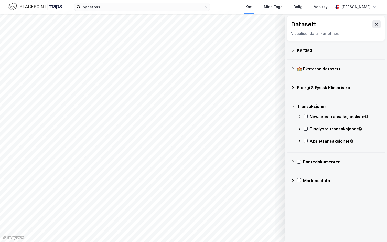
click at [300, 116] on icon at bounding box center [300, 116] width 2 height 3
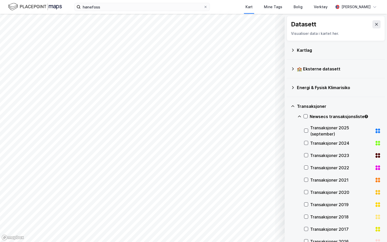
click at [341, 132] on div "Transaksjoner 2025 (september)" at bounding box center [341, 131] width 62 height 12
click at [319, 130] on div "Transaksjoner 2025 (september)" at bounding box center [341, 131] width 62 height 12
click at [325, 143] on div "Transaksjoner 2024" at bounding box center [341, 143] width 62 height 6
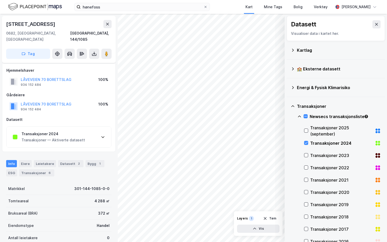
scroll to position [59, 0]
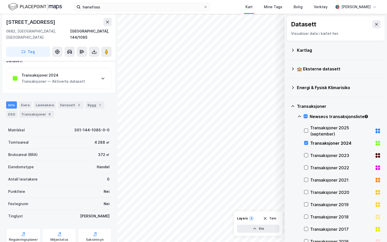
click at [66, 72] on div "Transaksjoner 2024" at bounding box center [52, 75] width 63 height 6
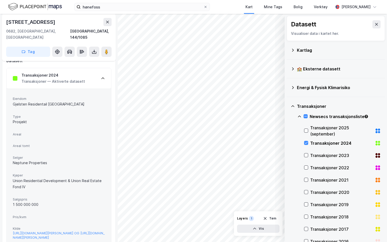
scroll to position [84, 0]
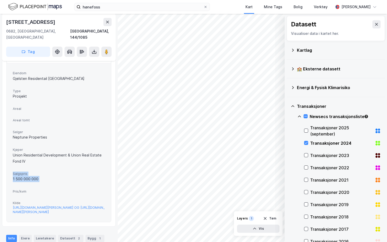
drag, startPoint x: 13, startPoint y: 164, endPoint x: 39, endPoint y: 179, distance: 30.4
click at [39, 180] on div "Eiendom Gjelsten Residentail Oslo Type Prosjekt Areal Areal tomt Selger Neptune…" at bounding box center [59, 142] width 104 height 159
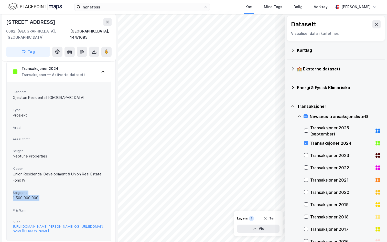
scroll to position [51, 0]
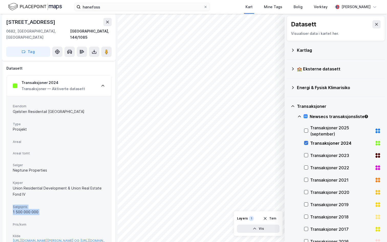
click at [306, 142] on icon at bounding box center [306, 143] width 3 height 2
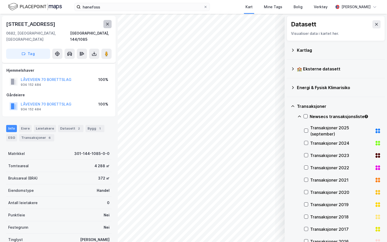
click at [107, 24] on icon at bounding box center [107, 24] width 4 height 4
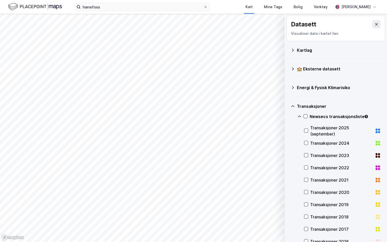
click at [299, 116] on icon at bounding box center [299, 116] width 3 height 2
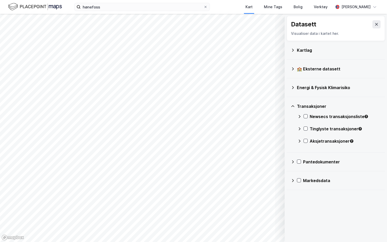
click at [299, 140] on icon at bounding box center [299, 141] width 4 height 4
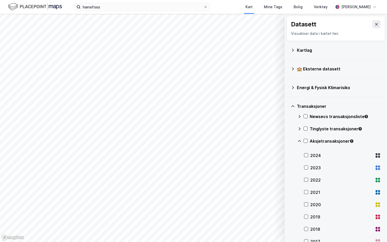
click at [293, 106] on icon at bounding box center [292, 106] width 3 height 2
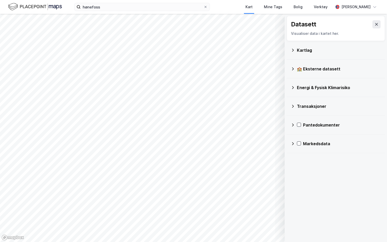
click at [292, 89] on icon at bounding box center [293, 87] width 4 height 4
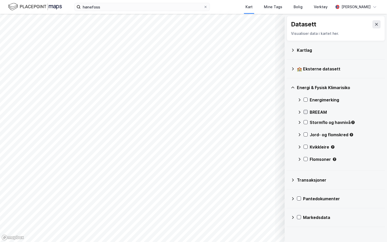
click at [306, 111] on icon at bounding box center [306, 112] width 4 height 4
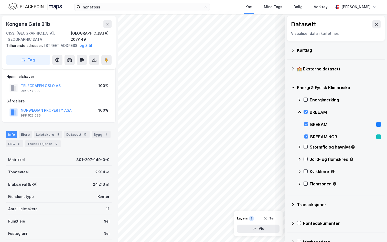
scroll to position [51, 0]
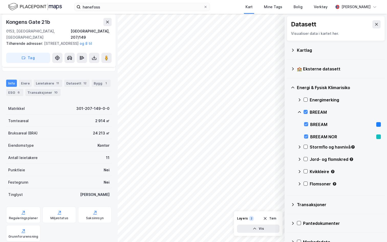
click at [17, 95] on div "ESG 6" at bounding box center [14, 92] width 17 height 7
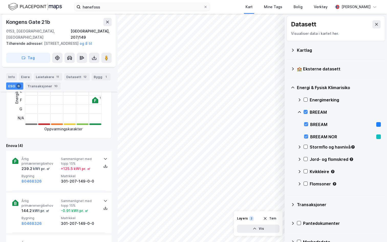
scroll to position [127, 0]
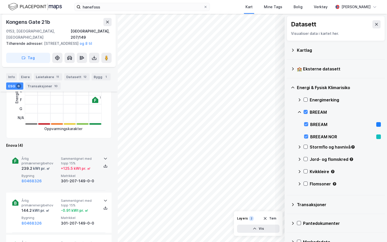
click at [105, 157] on icon at bounding box center [105, 158] width 4 height 4
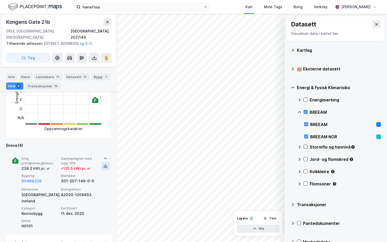
click at [106, 165] on icon at bounding box center [105, 166] width 4 height 4
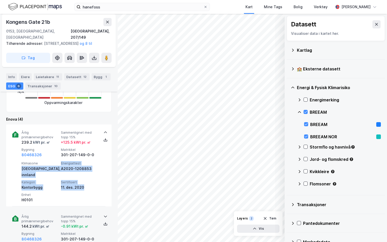
drag, startPoint x: 20, startPoint y: 169, endPoint x: 62, endPoint y: 184, distance: 44.4
click at [62, 185] on div "Årlig primærenergibehov 239.2 kWt pr. ㎡ Sammenlignet med topp 15% + 125.5 kWt p…" at bounding box center [58, 165] width 93 height 82
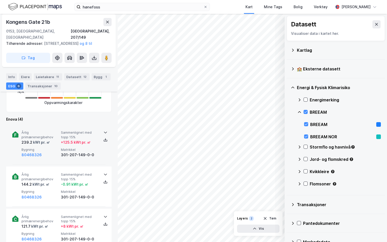
click at [51, 146] on div "Årlig primærenergibehov 239.2 kWt pr. ㎡ Sammenlignet med topp 15% + 125.5 kWt p…" at bounding box center [59, 144] width 77 height 28
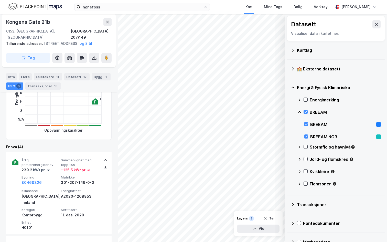
scroll to position [153, 0]
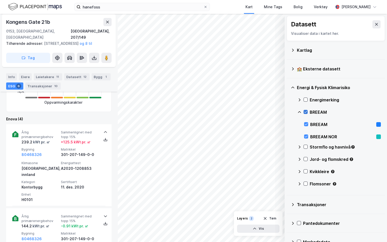
click at [305, 111] on icon at bounding box center [306, 112] width 4 height 4
click at [376, 21] on button at bounding box center [376, 24] width 8 height 8
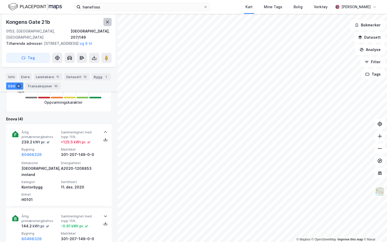
click at [109, 23] on button at bounding box center [107, 22] width 8 height 8
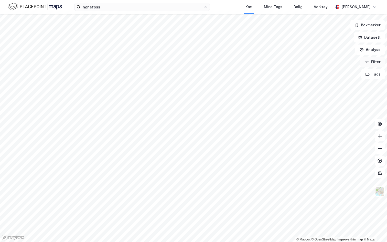
click at [367, 60] on icon "button" at bounding box center [367, 62] width 4 height 4
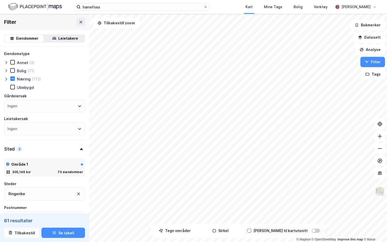
click at [25, 232] on button "Tilbakestill" at bounding box center [21, 232] width 35 height 10
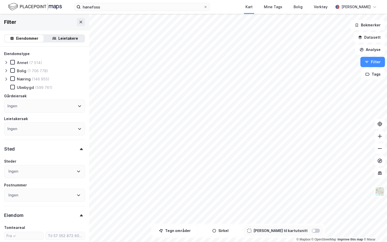
click at [7, 80] on icon at bounding box center [6, 79] width 4 height 4
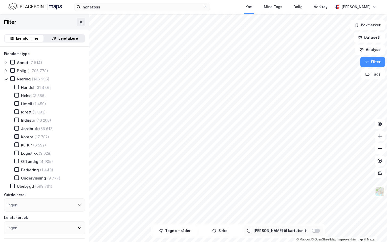
click at [18, 136] on icon at bounding box center [16, 136] width 3 height 2
type input "Inkluder (17 782)"
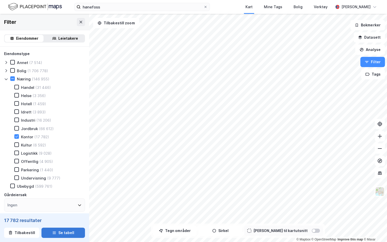
click at [56, 232] on button "Se tabell" at bounding box center [62, 232] width 43 height 10
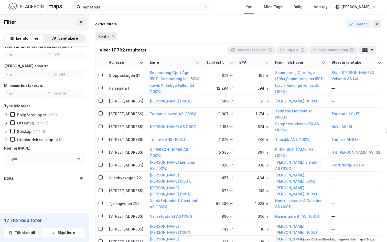
click at [29, 177] on div "ESG" at bounding box center [44, 176] width 81 height 15
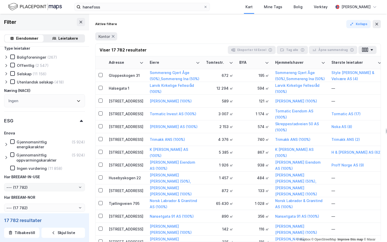
scroll to position [620, 0]
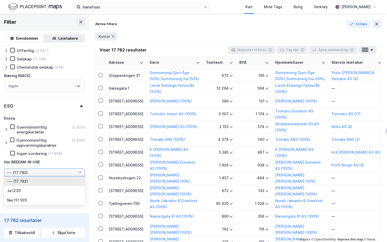
click at [39, 171] on input "--- (17 782)" at bounding box center [44, 172] width 80 height 8
click at [23, 190] on li "Ja (231)" at bounding box center [44, 190] width 81 height 9
type input "Ja (231)"
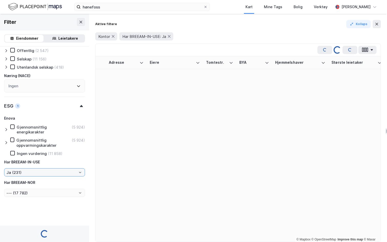
type input "Inkluder (231)"
type input "--- (231)"
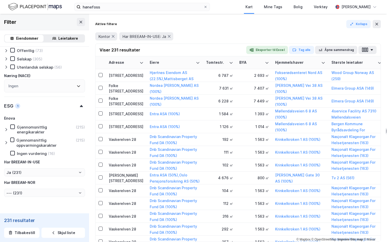
click at [22, 179] on div "Har BREEAM-NOR" at bounding box center [19, 182] width 31 height 6
click at [25, 169] on input "Ja (231)" at bounding box center [44, 172] width 80 height 8
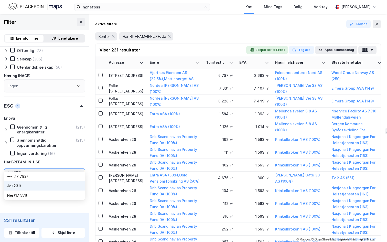
click at [23, 176] on li "--- (17 782)" at bounding box center [44, 175] width 81 height 9
type input "--- (17 782)"
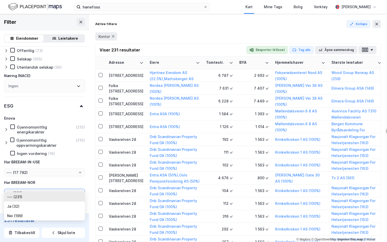
click at [23, 189] on input "--- (231)" at bounding box center [44, 193] width 80 height 8
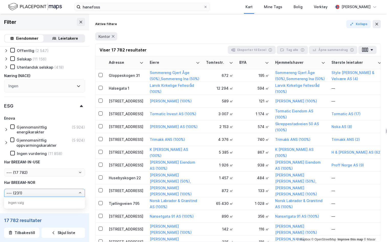
type input "Inkluder (17 782)"
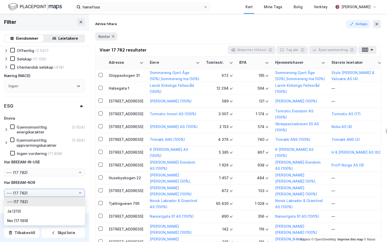
scroll to position [620, 0]
click at [23, 209] on li "Ja (213)" at bounding box center [44, 210] width 81 height 9
type input "Ja (213)"
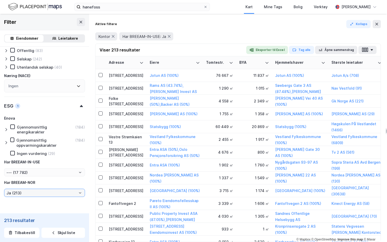
type input "Inkluder (213)"
type input "--- (213)"
click at [378, 25] on icon at bounding box center [376, 24] width 3 height 3
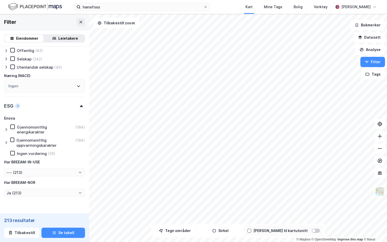
click at [42, 173] on div "Enova Gjennomsnittlig energikarakter (184) Gjennomsnittlig oppvarmingskarakter …" at bounding box center [44, 156] width 81 height 82
click at [40, 160] on div "Enova Gjennomsnittlig energikarakter (184) Gjennomsnittlig oppvarmingskarakter …" at bounding box center [44, 156] width 81 height 82
click at [40, 162] on div "Enova Gjennomsnittlig energikarakter (184) Gjennomsnittlig oppvarmingskarakter …" at bounding box center [44, 156] width 81 height 82
click at [40, 168] on input "--- (213)" at bounding box center [44, 172] width 80 height 8
click at [60, 159] on div "Har BREEAM-IN-USE" at bounding box center [44, 162] width 81 height 6
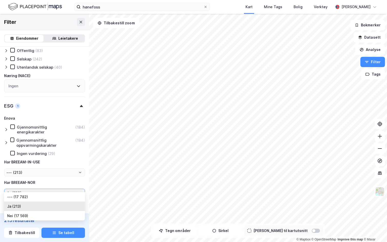
click at [41, 190] on input "Ja (213)" at bounding box center [44, 193] width 80 height 8
click at [42, 189] on input "Ja (213)" at bounding box center [44, 193] width 80 height 8
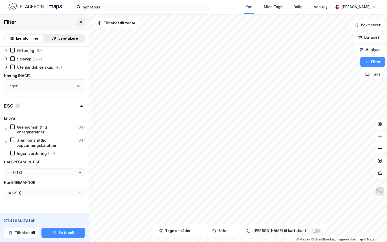
click at [70, 151] on div "Ingen vurdering (29)" at bounding box center [47, 153] width 75 height 5
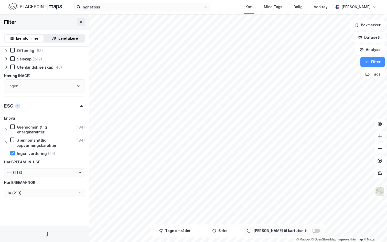
type input "Inkluder (29)"
type input "--- (29)"
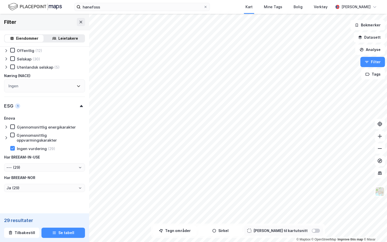
click at [20, 241] on div "29 resultater Tilbakestill Se tabell" at bounding box center [44, 227] width 89 height 29
click at [20, 237] on button "Tilbakestill" at bounding box center [21, 232] width 35 height 10
type input "--- (11 858)"
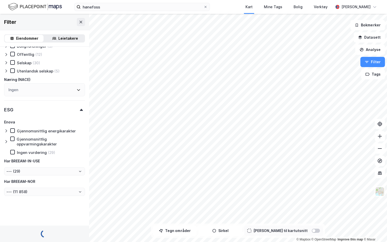
type input "Inkluder (2 589 532)"
type input "--- (2 589 532)"
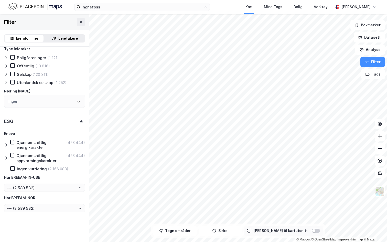
click at [6, 142] on div at bounding box center [7, 145] width 6 height 10
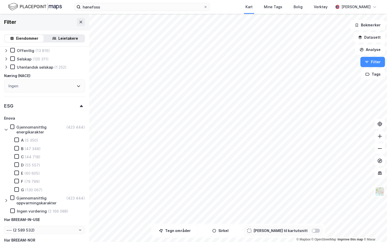
scroll to position [622, 0]
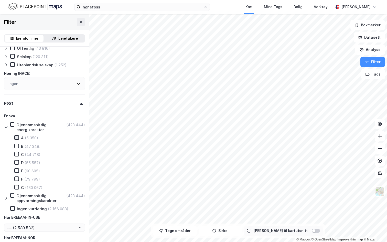
click at [16, 137] on icon at bounding box center [17, 138] width 4 height 4
click at [16, 146] on icon at bounding box center [16, 146] width 3 height 2
type input "Inkluder (5 350)"
type input "--- (5 350)"
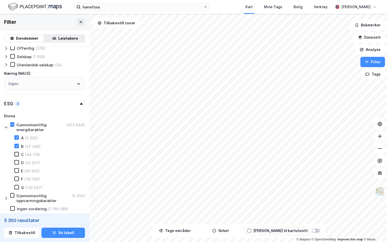
click at [17, 155] on icon at bounding box center [17, 154] width 4 height 4
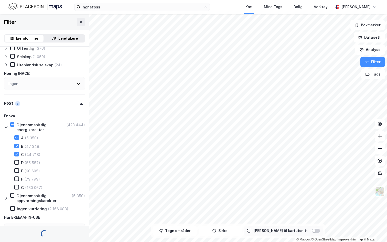
type input "Inkluder (52 698)"
type input "--- (52 698)"
type input "Inkluder (97 416)"
type input "--- (97 416)"
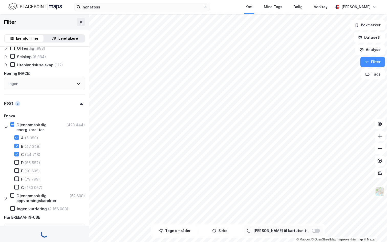
type input "--- (97 416)"
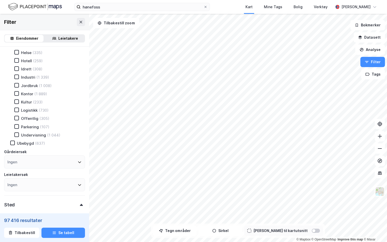
scroll to position [21, 0]
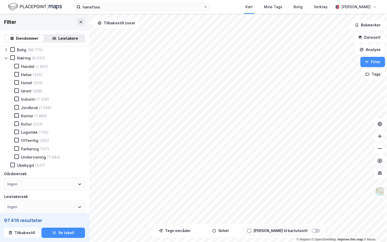
click at [18, 114] on icon at bounding box center [17, 116] width 4 height 4
type input "Inkluder (1 889)"
type input "--- (1 889)"
click at [190, 230] on button "Tegn områder" at bounding box center [174, 230] width 43 height 10
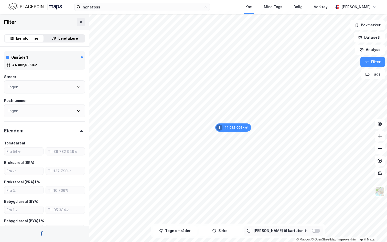
type input "Inkluder (690)"
type input "--- (690)"
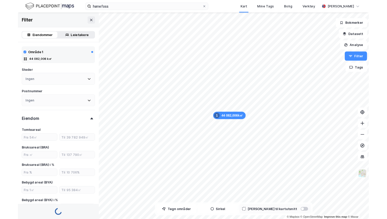
scroll to position [208, 0]
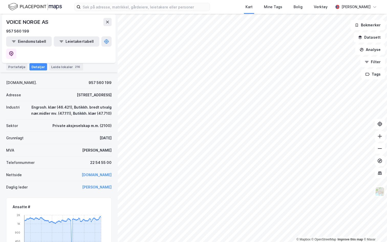
scroll to position [38, 0]
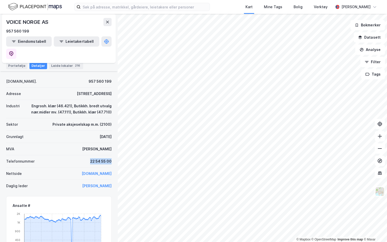
drag, startPoint x: 90, startPoint y: 149, endPoint x: 113, endPoint y: 149, distance: 23.5
click at [113, 149] on div "VOICE NORGE AS 957 560 199 Eiendomstabell Leietakertabell Leide lokaler : 216 E…" at bounding box center [59, 128] width 118 height 228
click at [89, 155] on div "Telefonnummer [PHONE_NUMBER]" at bounding box center [58, 161] width 105 height 12
click at [73, 155] on div "Telefonnummer [PHONE_NUMBER]" at bounding box center [58, 161] width 105 height 12
drag, startPoint x: 92, startPoint y: 148, endPoint x: 98, endPoint y: 153, distance: 8.1
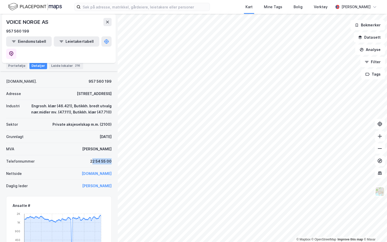
click at [98, 155] on div "Telefonnummer [PHONE_NUMBER]" at bounding box center [58, 161] width 105 height 12
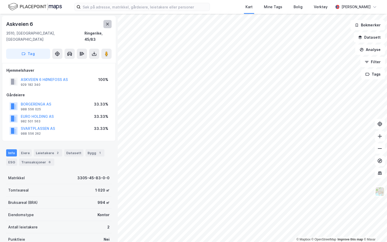
click at [108, 23] on icon at bounding box center [107, 24] width 4 height 4
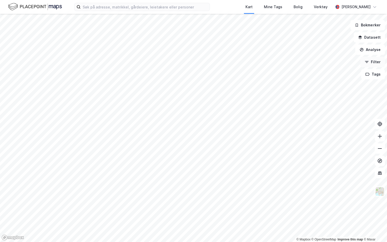
click at [375, 62] on button "Filter" at bounding box center [372, 62] width 25 height 10
